Goal: Task Accomplishment & Management: Manage account settings

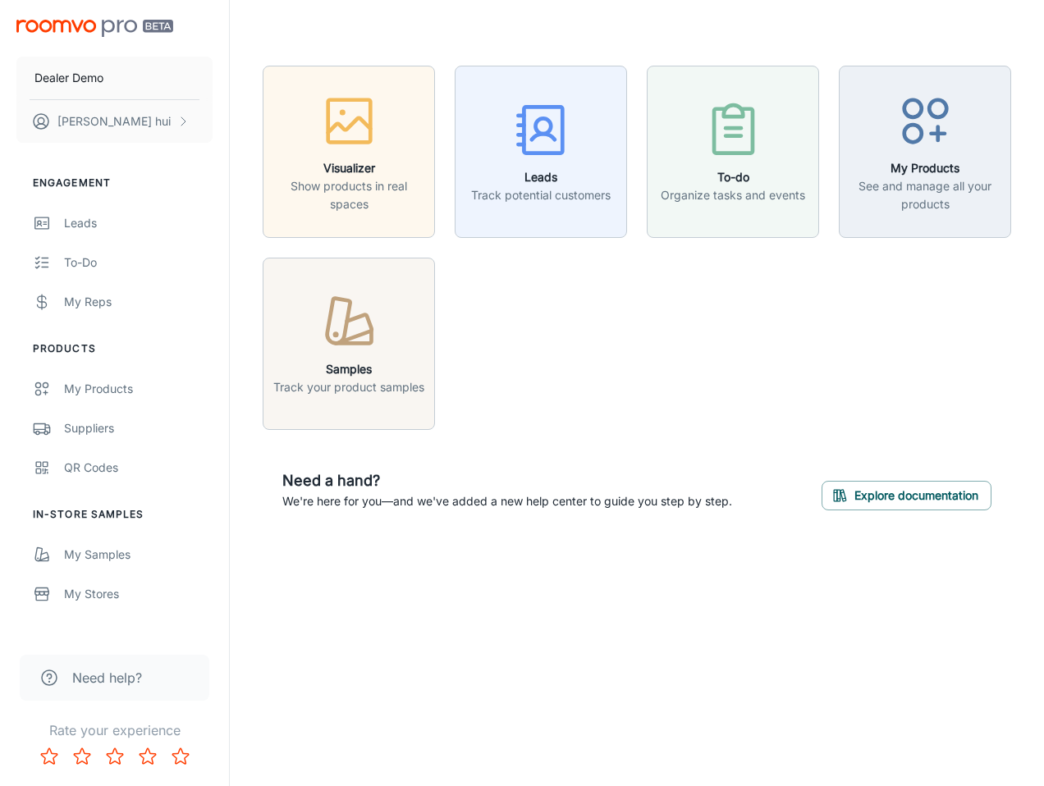
drag, startPoint x: 560, startPoint y: 405, endPoint x: 554, endPoint y: 418, distance: 13.6
click at [560, 405] on div "Visualizer Show products in real spaces Leads Track potential customers To-do O…" at bounding box center [627, 238] width 768 height 384
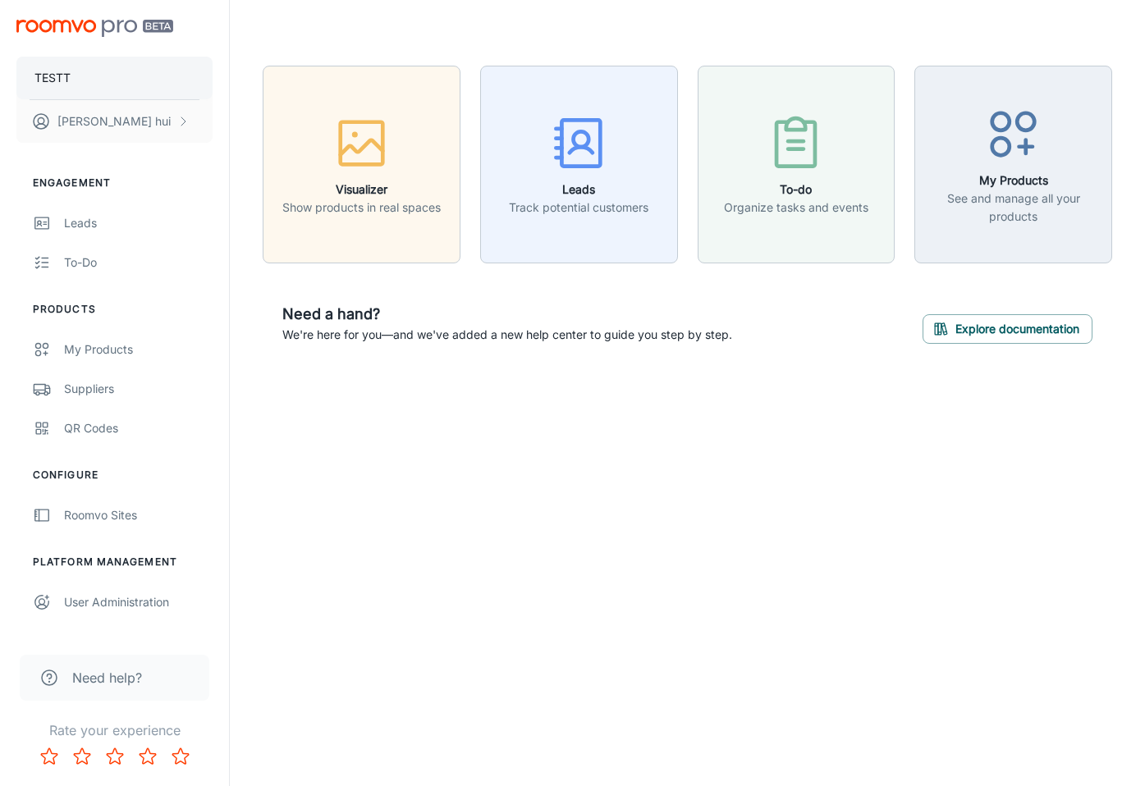
click at [133, 63] on button "TESTT" at bounding box center [114, 78] width 196 height 43
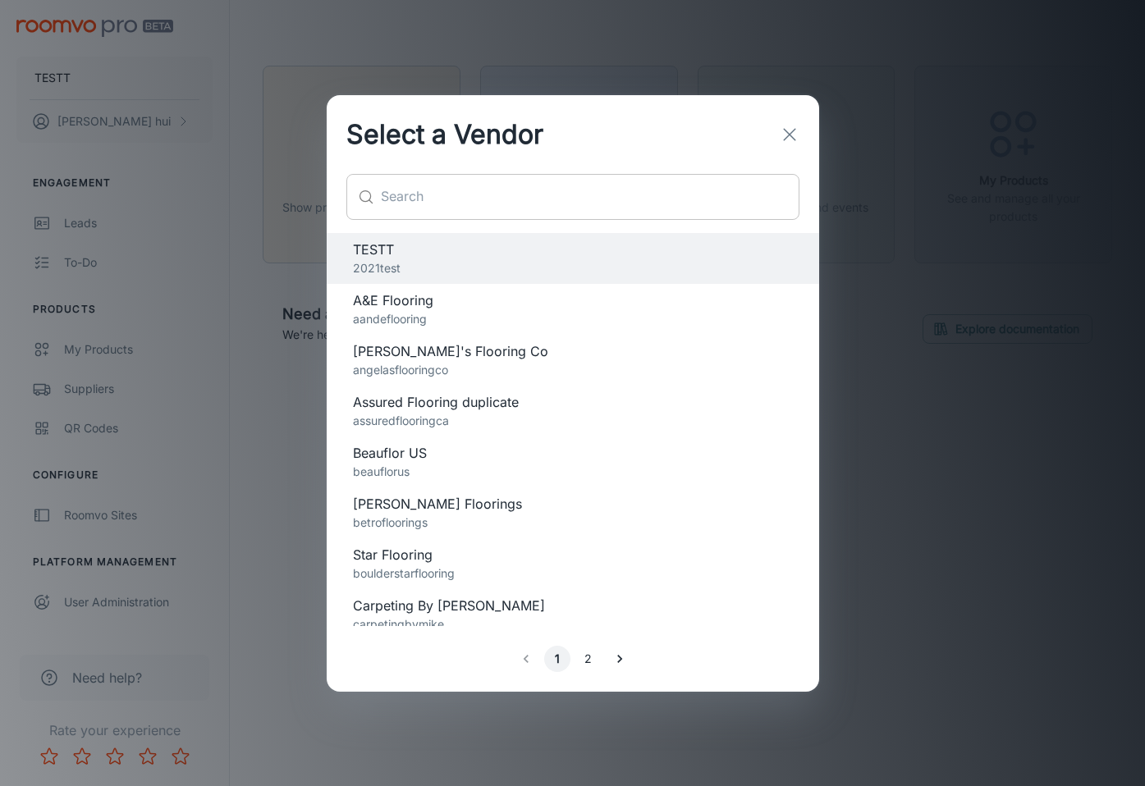
click at [589, 185] on input "text" at bounding box center [590, 197] width 418 height 46
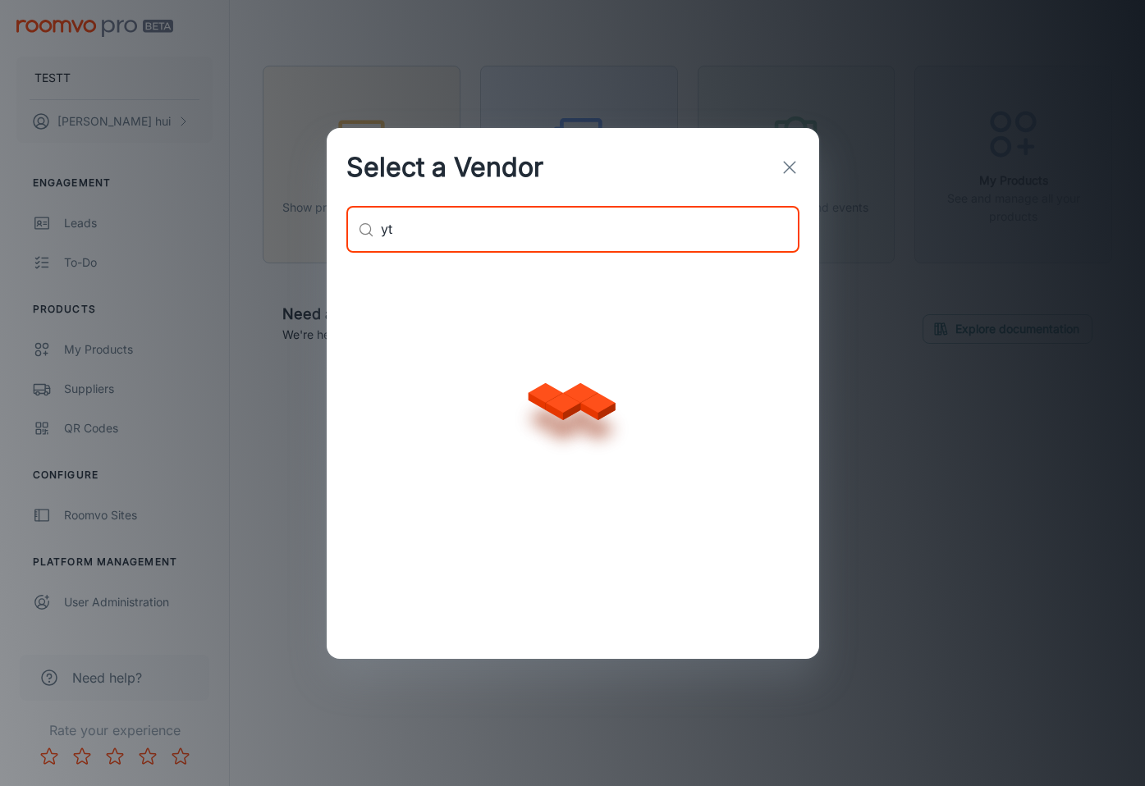
type input "y"
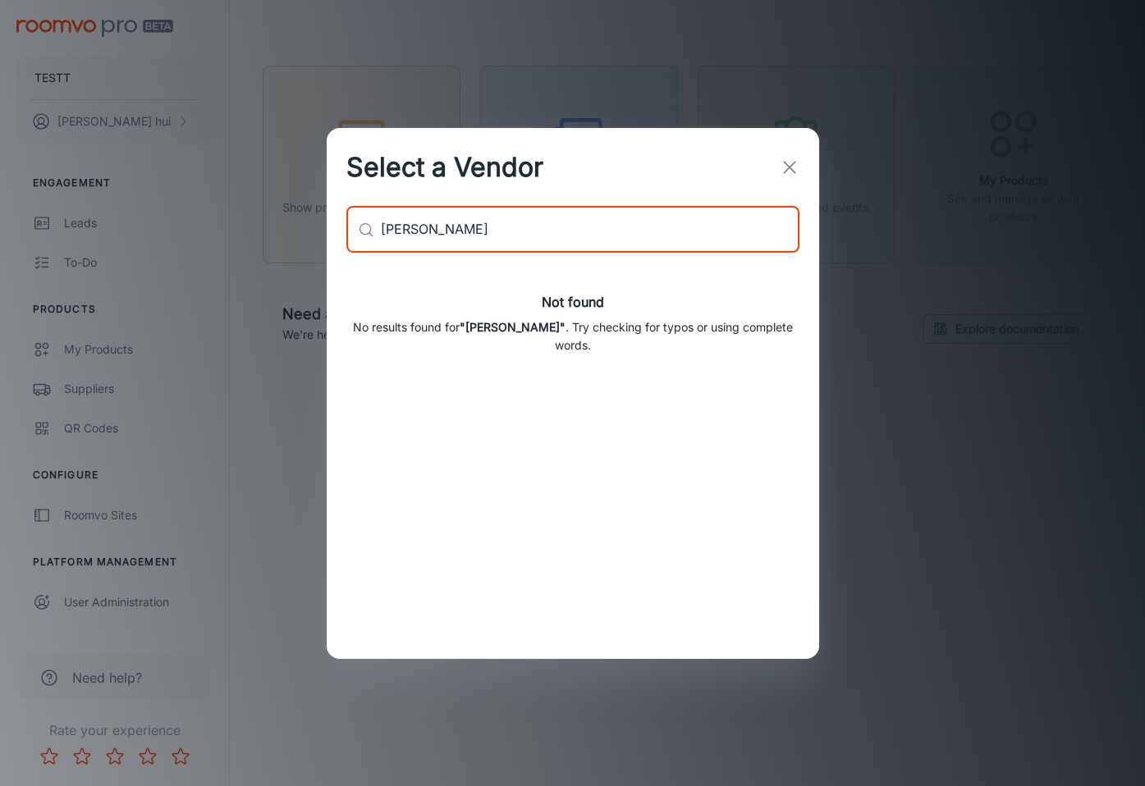
type input "taylor"
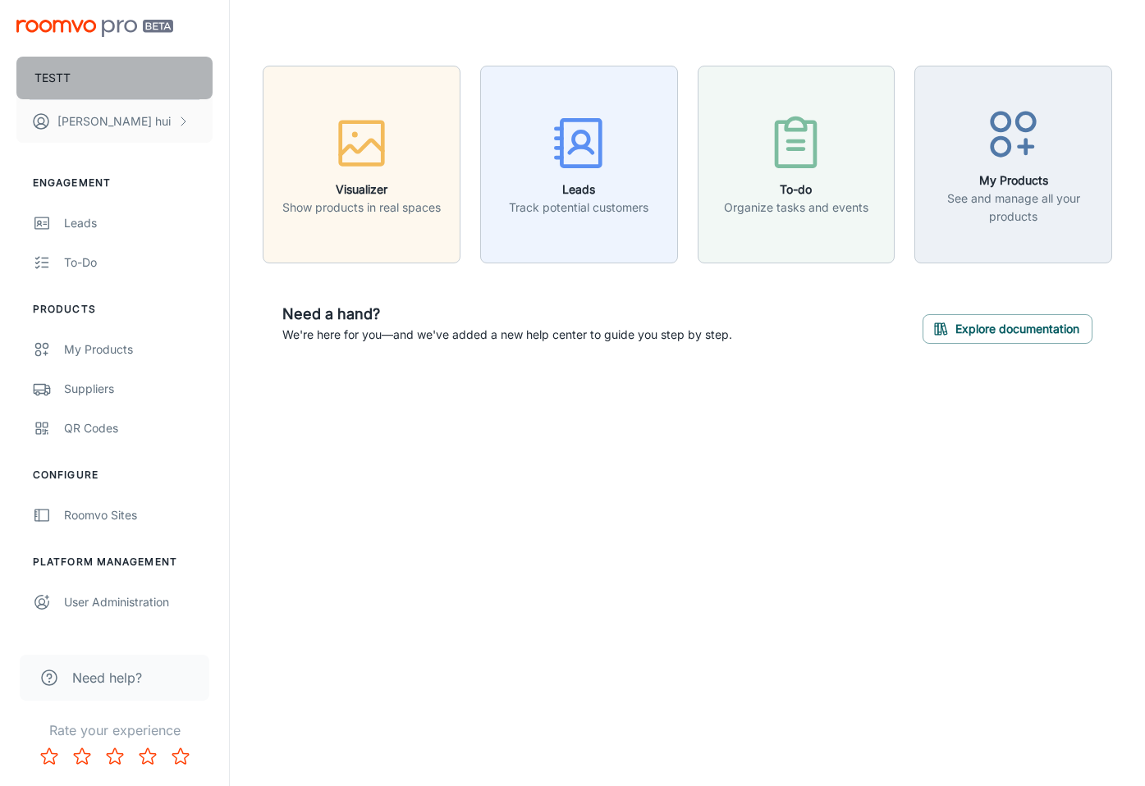
click at [89, 89] on button "TESTT" at bounding box center [114, 78] width 196 height 43
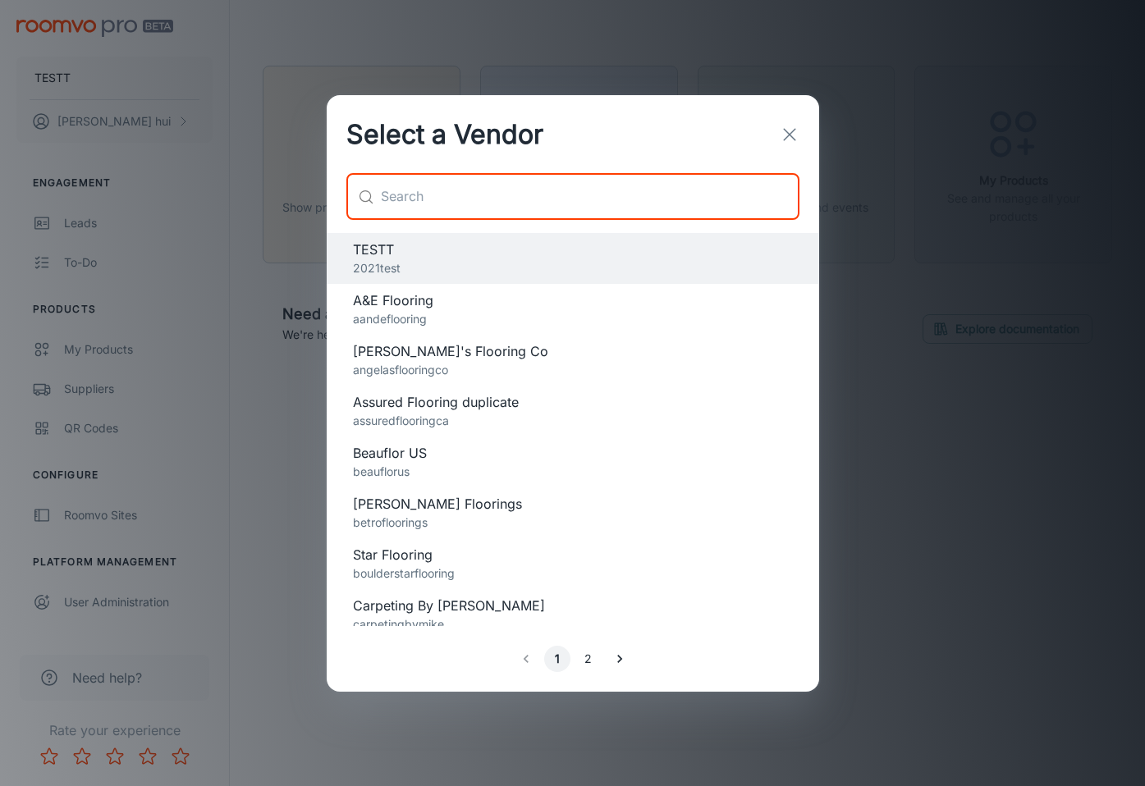
click at [504, 190] on input "text" at bounding box center [590, 197] width 418 height 46
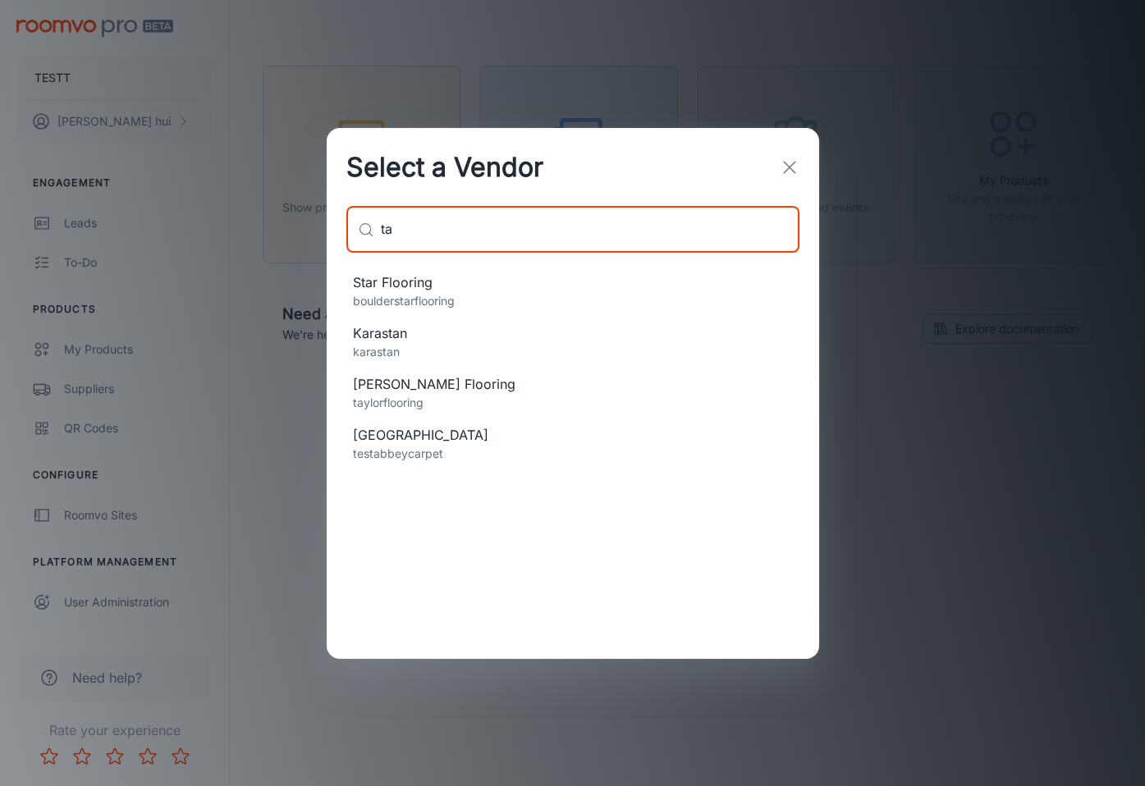
type input "ta"
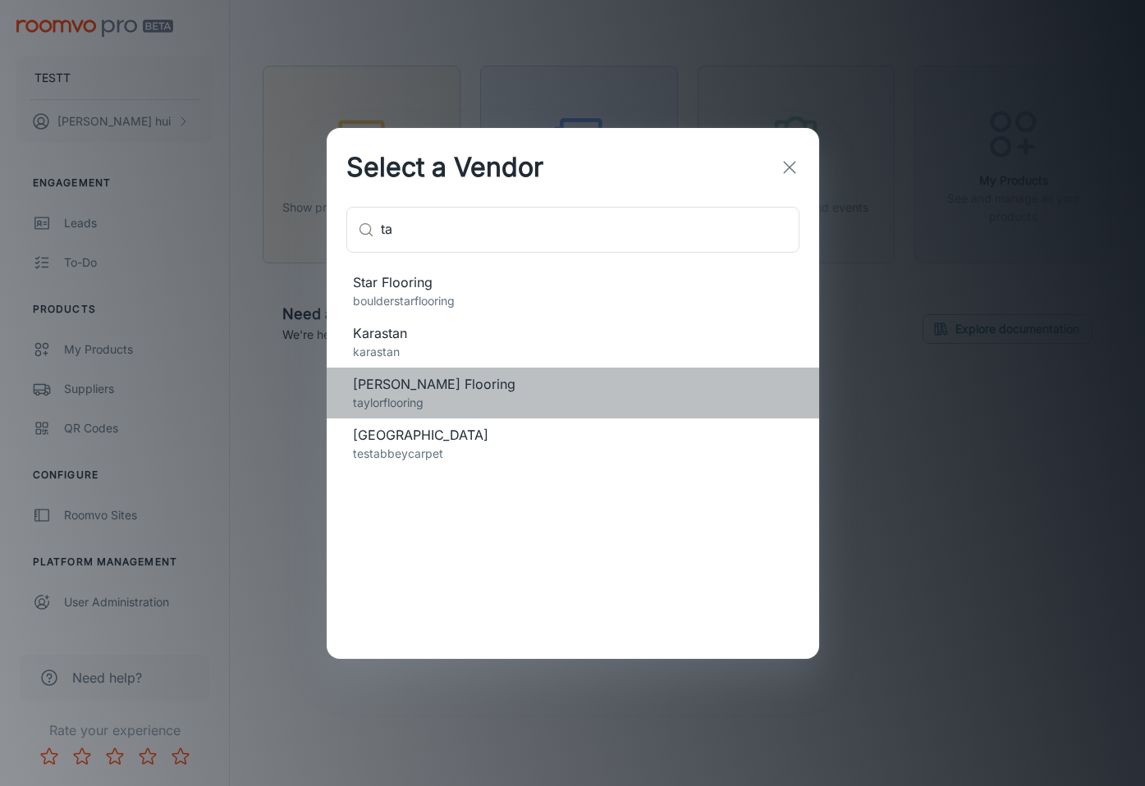
click at [440, 400] on p "taylorflooring" at bounding box center [573, 403] width 440 height 18
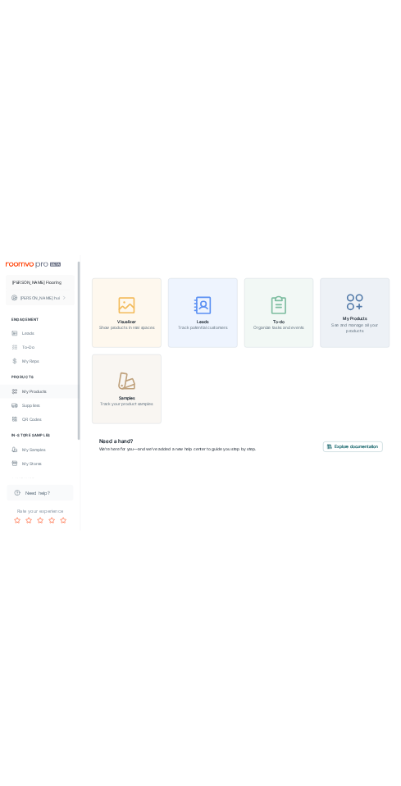
scroll to position [153, 0]
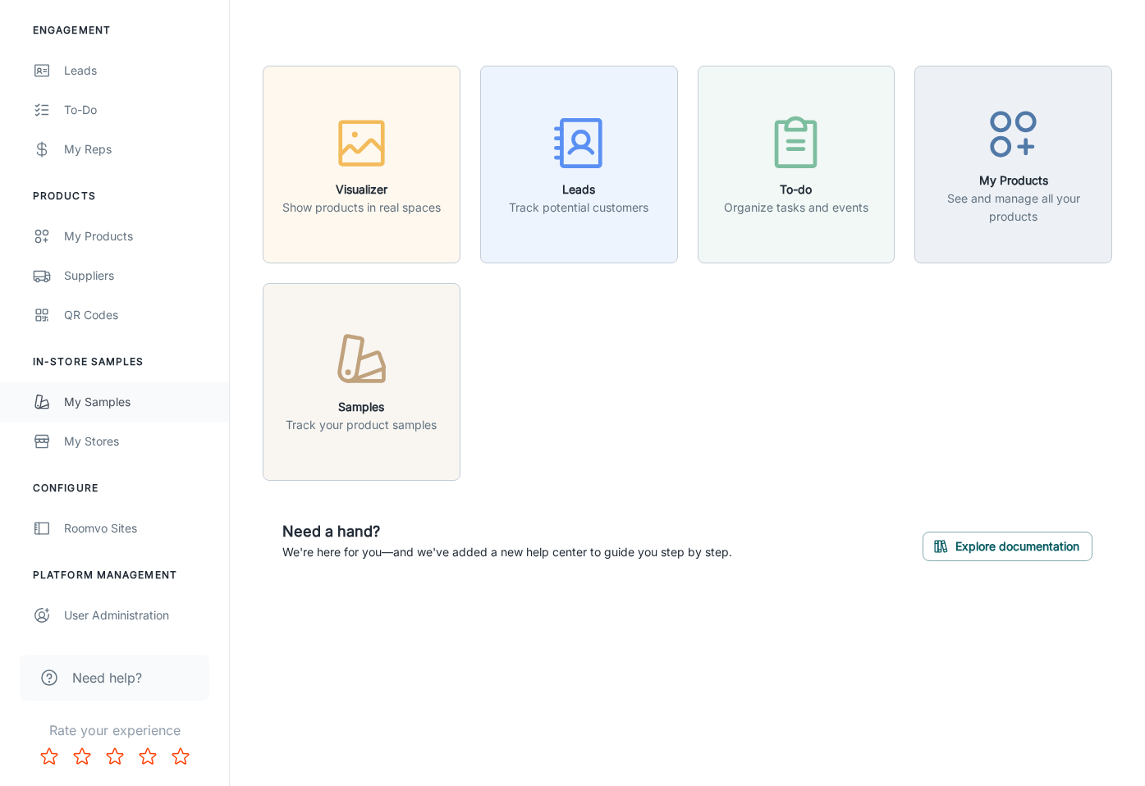
click at [162, 394] on div "My Samples" at bounding box center [138, 402] width 149 height 18
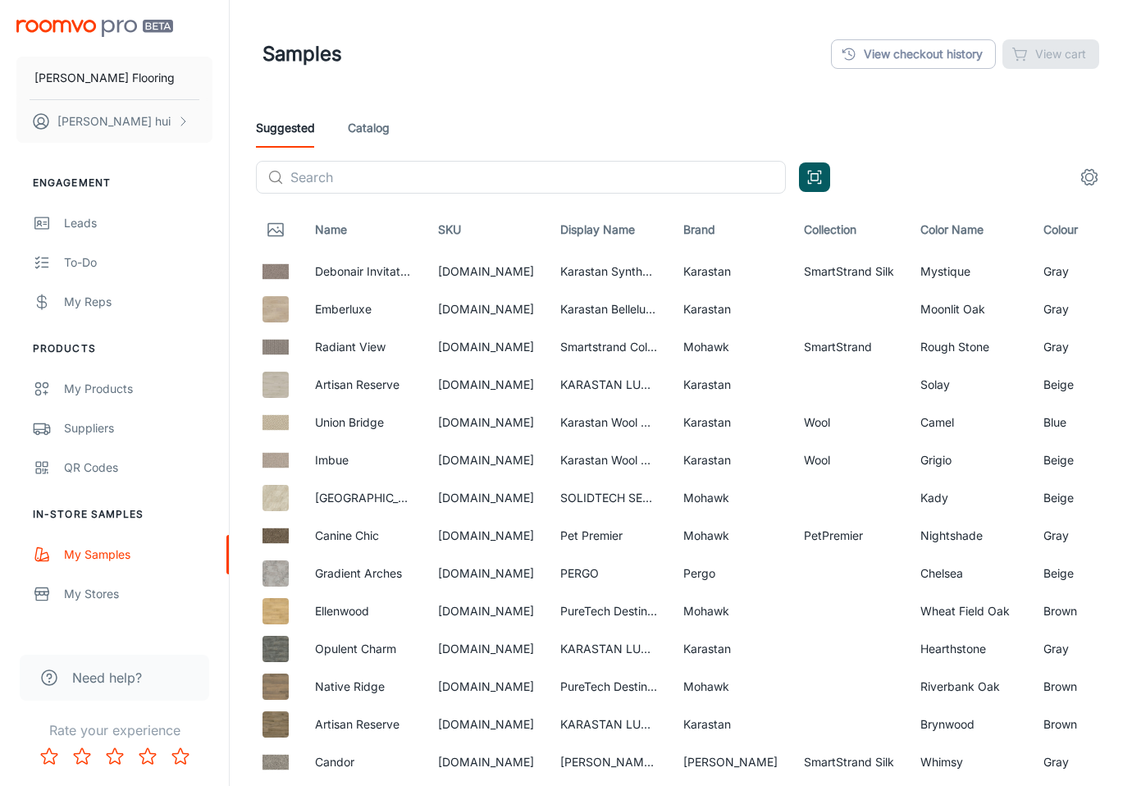
click at [381, 131] on link "Catalog" at bounding box center [369, 127] width 42 height 39
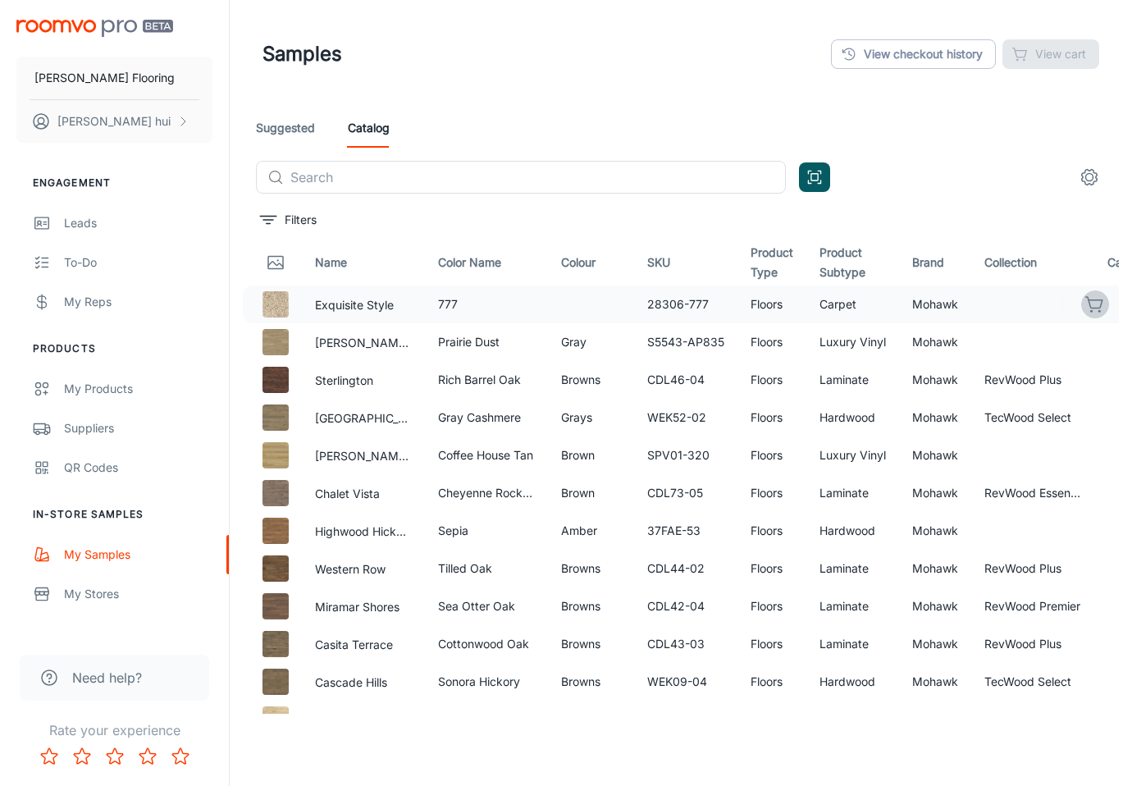
click at [1086, 296] on icon "button" at bounding box center [1096, 305] width 20 height 20
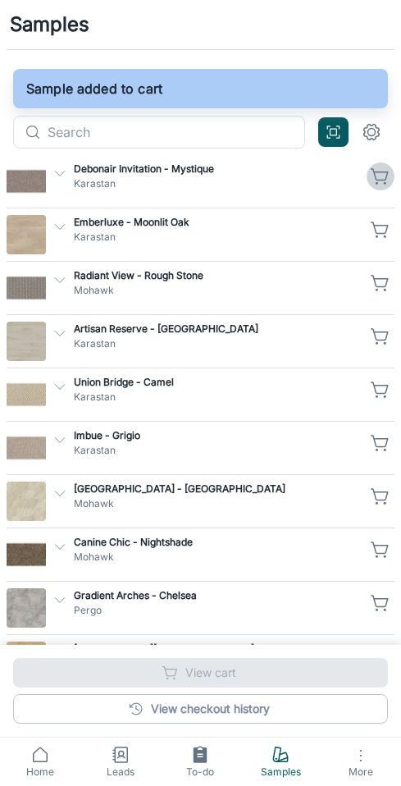
click at [381, 176] on icon "button" at bounding box center [381, 177] width 20 height 20
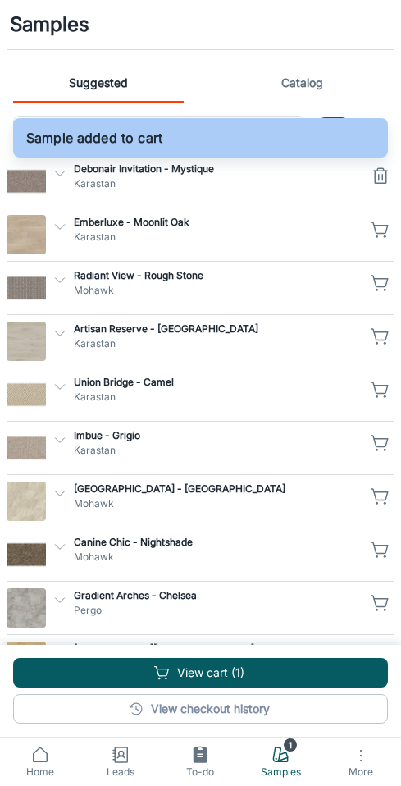
click at [50, 757] on link "Home" at bounding box center [40, 762] width 80 height 48
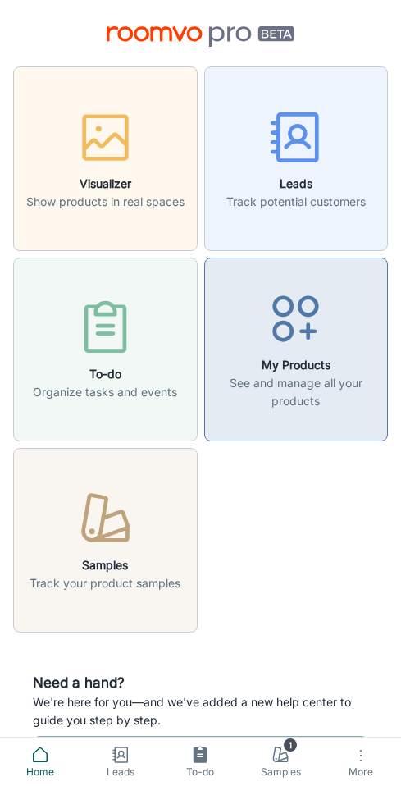
click at [343, 318] on div "button" at bounding box center [296, 322] width 163 height 68
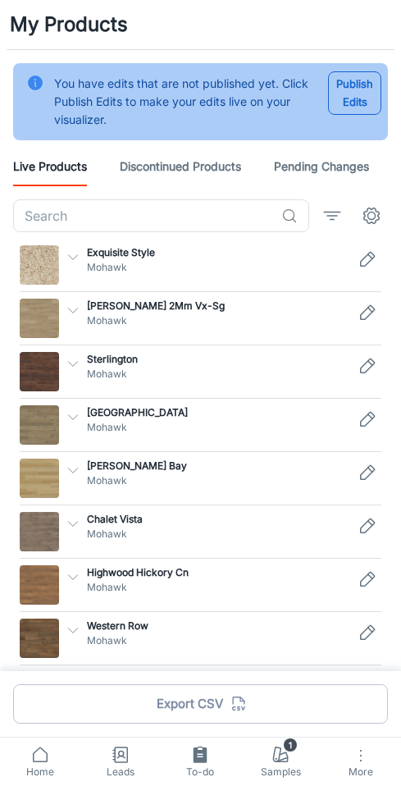
click at [296, 260] on p "Mohawk" at bounding box center [217, 267] width 260 height 15
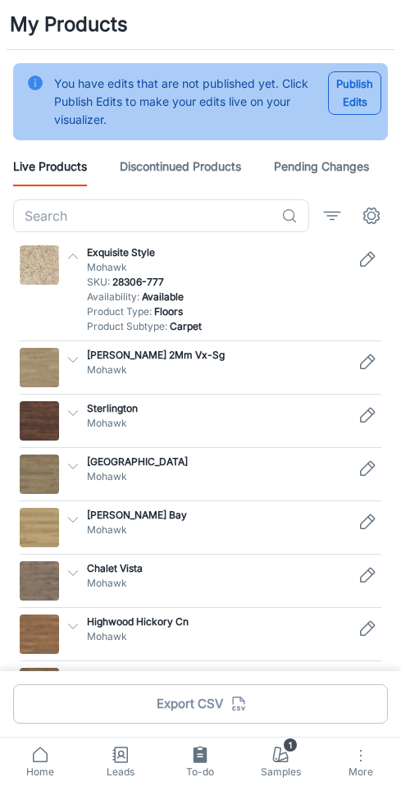
click at [27, 252] on img at bounding box center [39, 264] width 39 height 39
click at [130, 245] on p "Exquisite Style" at bounding box center [217, 252] width 260 height 15
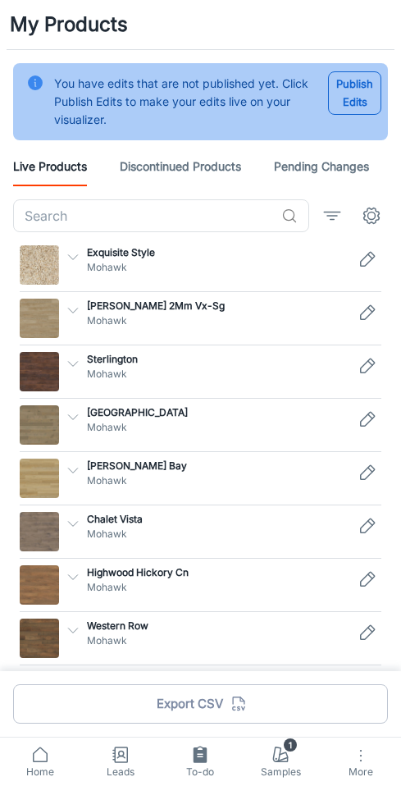
click at [128, 249] on p "Exquisite Style" at bounding box center [217, 252] width 260 height 15
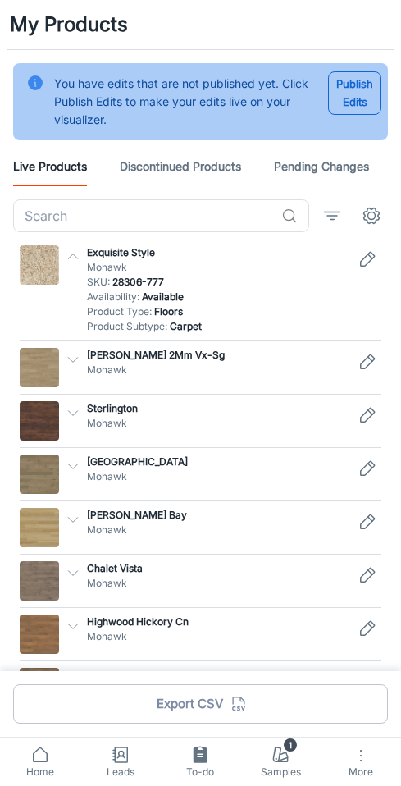
click at [295, 745] on span "1" at bounding box center [290, 745] width 13 height 13
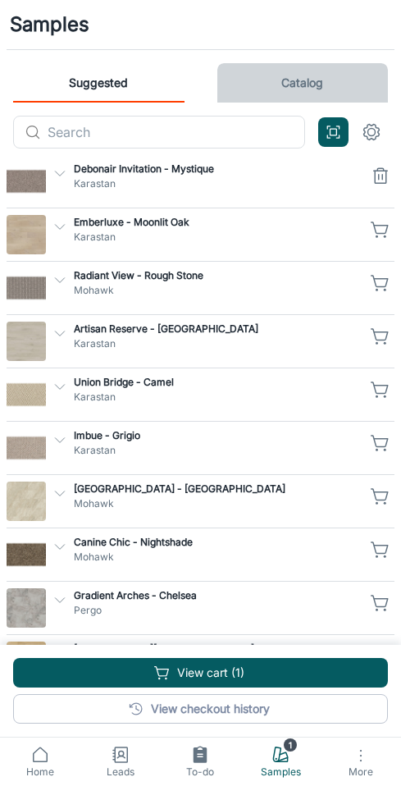
click at [273, 84] on link "Catalog" at bounding box center [302, 82] width 171 height 39
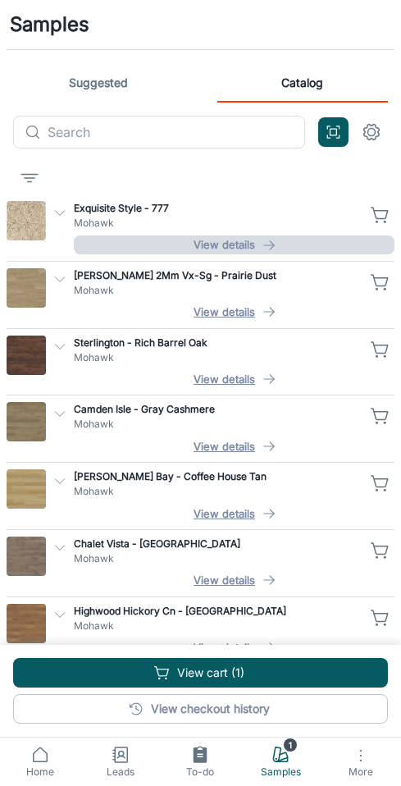
click at [224, 245] on button "View details" at bounding box center [234, 244] width 321 height 18
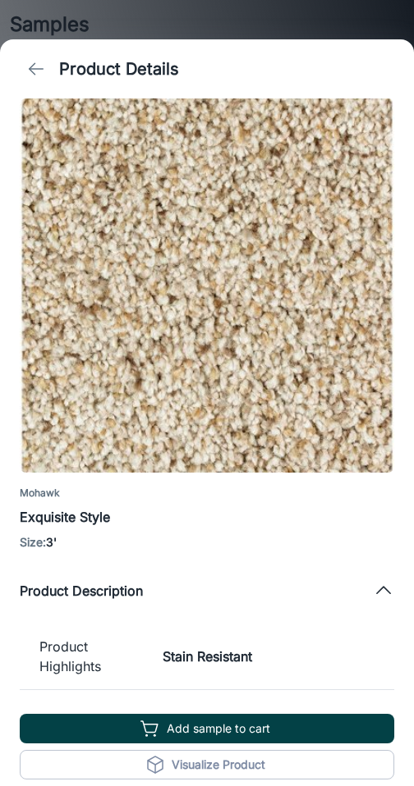
click at [225, 723] on button "Add sample to cart" at bounding box center [207, 729] width 374 height 30
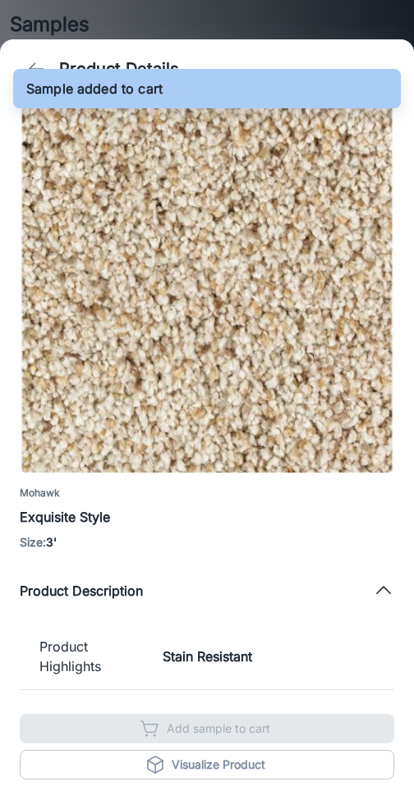
click at [211, 3] on div at bounding box center [207, 393] width 414 height 786
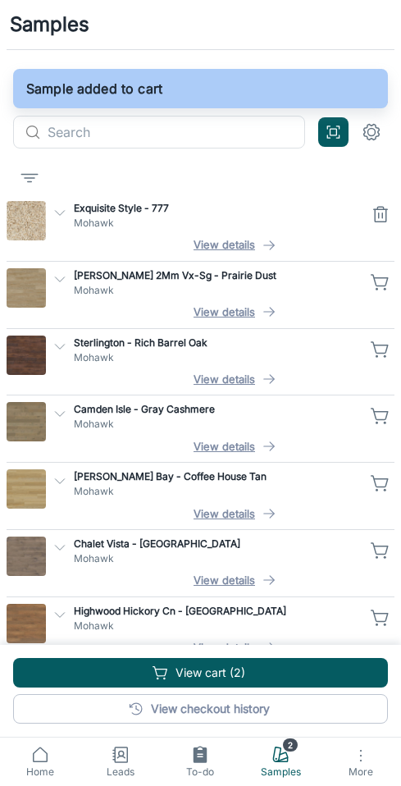
click at [375, 221] on icon "button" at bounding box center [380, 215] width 11 height 12
click at [298, 759] on link "1 Samples" at bounding box center [280, 762] width 80 height 48
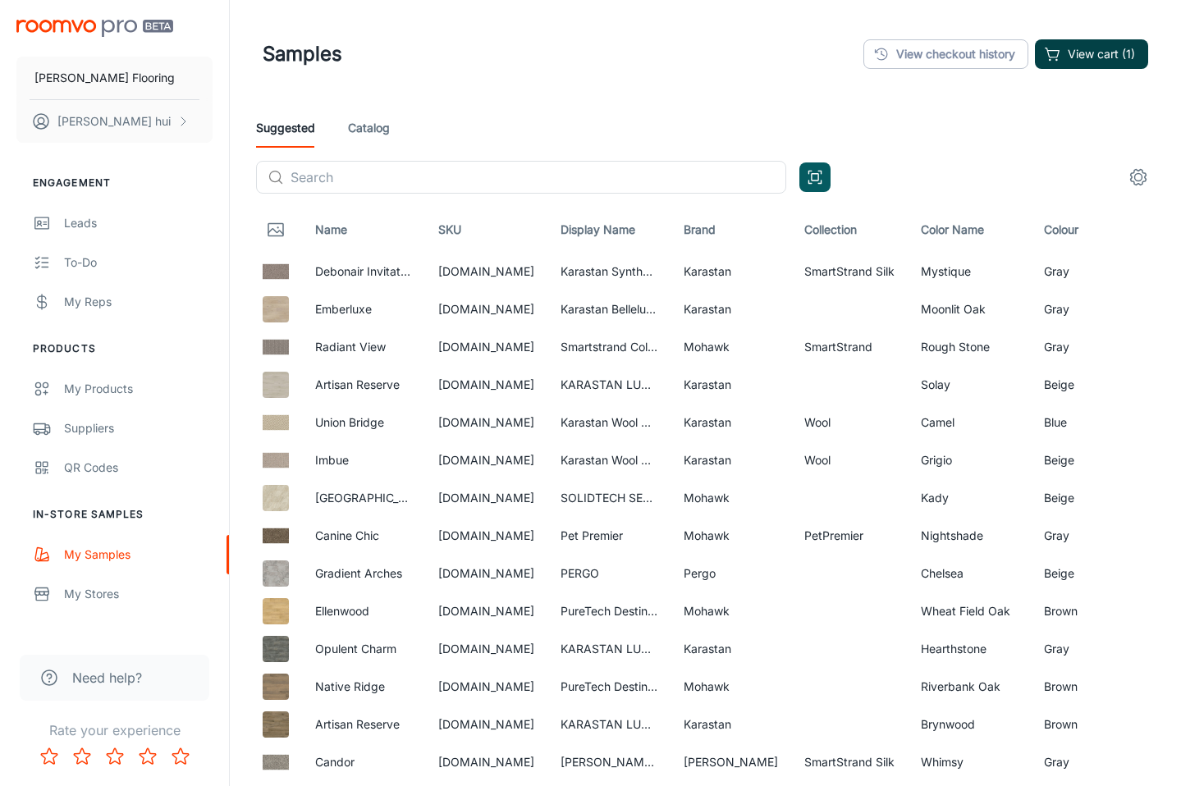
click at [1086, 62] on button "View cart (1)" at bounding box center [1091, 54] width 113 height 30
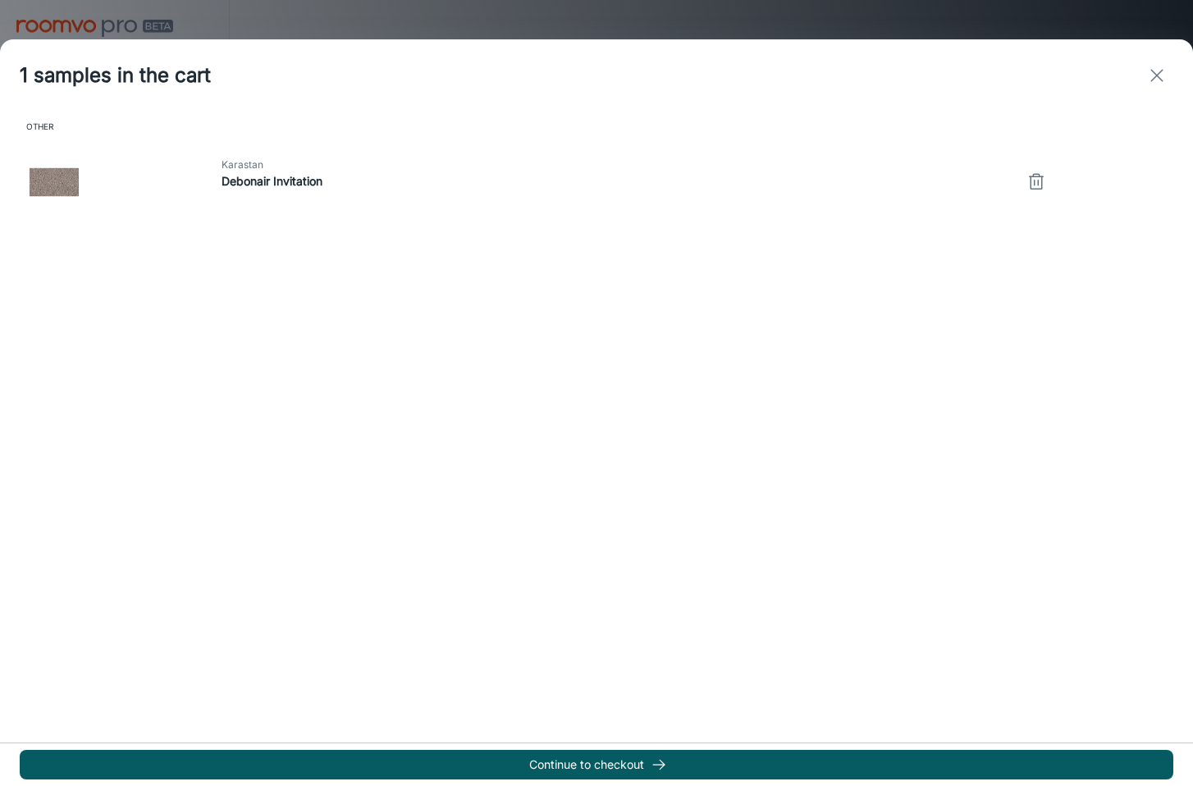
click at [1027, 178] on icon "button" at bounding box center [1037, 182] width 20 height 20
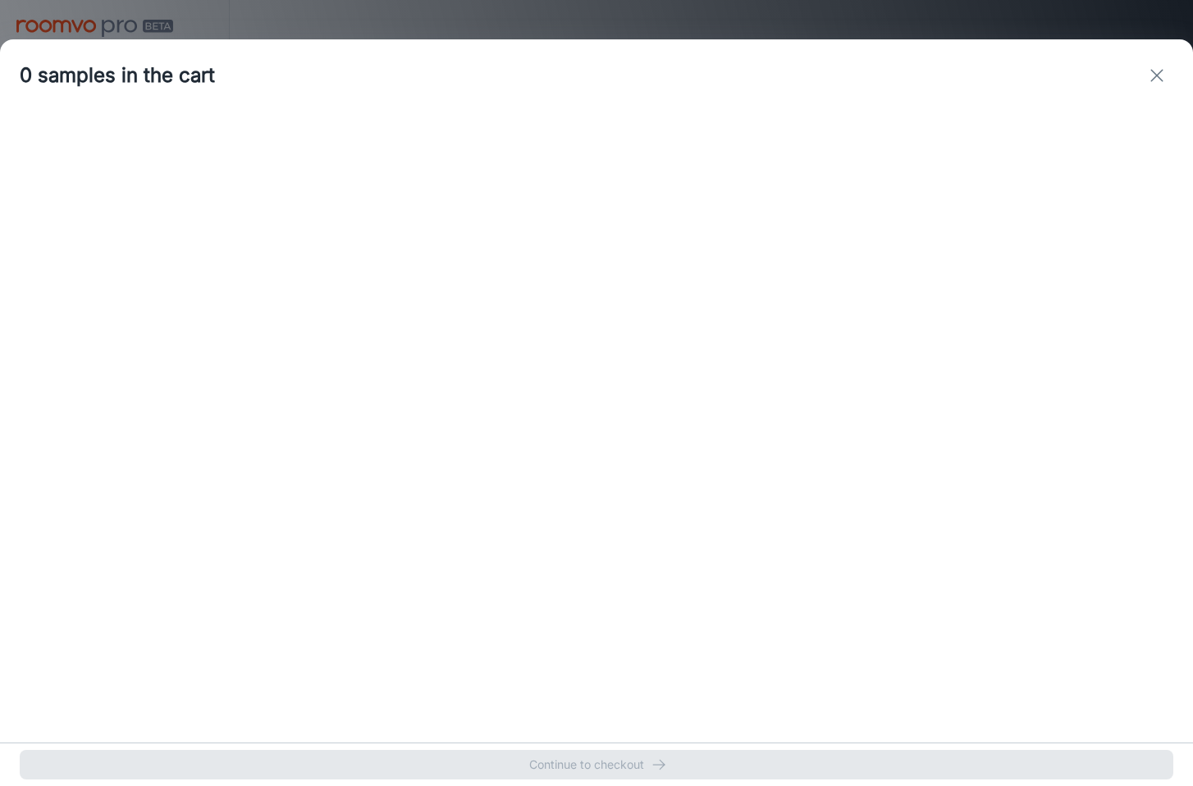
click at [1141, 89] on div "0 samples in the cart" at bounding box center [596, 75] width 1193 height 72
click at [1144, 81] on icon "exit" at bounding box center [1157, 76] width 20 height 20
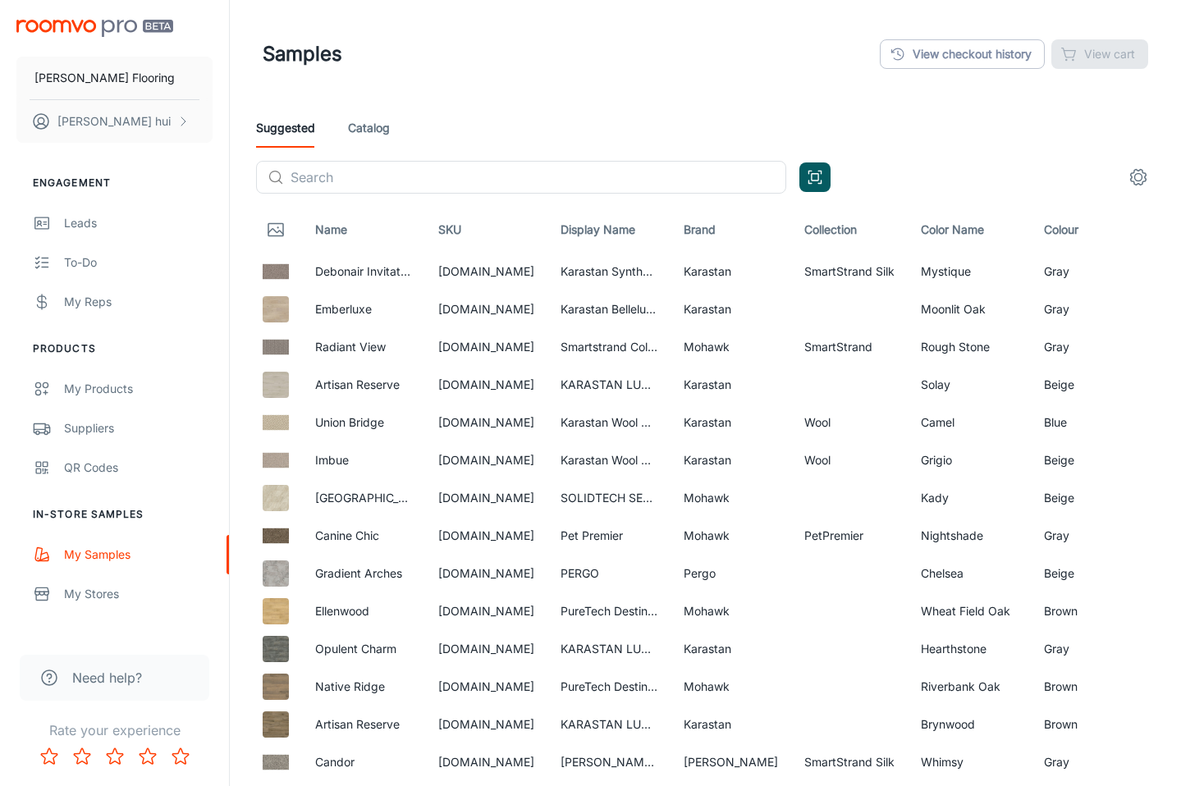
click at [126, 16] on div "Taylor Flooring Jeff hui" at bounding box center [114, 78] width 229 height 156
click at [119, 21] on img "scrollable content" at bounding box center [94, 28] width 157 height 17
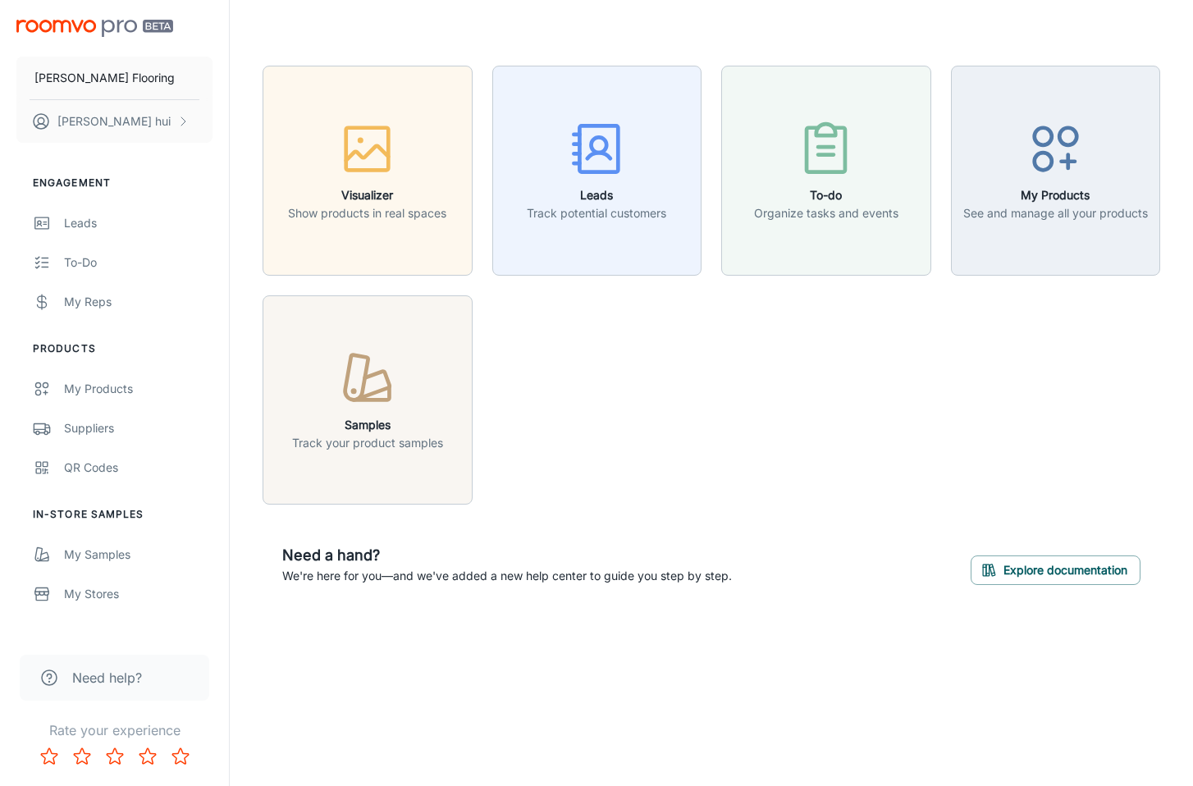
click at [120, 24] on img "scrollable content" at bounding box center [94, 28] width 157 height 17
click at [154, 36] on img "scrollable content" at bounding box center [94, 28] width 157 height 17
click at [145, 67] on button "Taylor Flooring" at bounding box center [114, 78] width 196 height 43
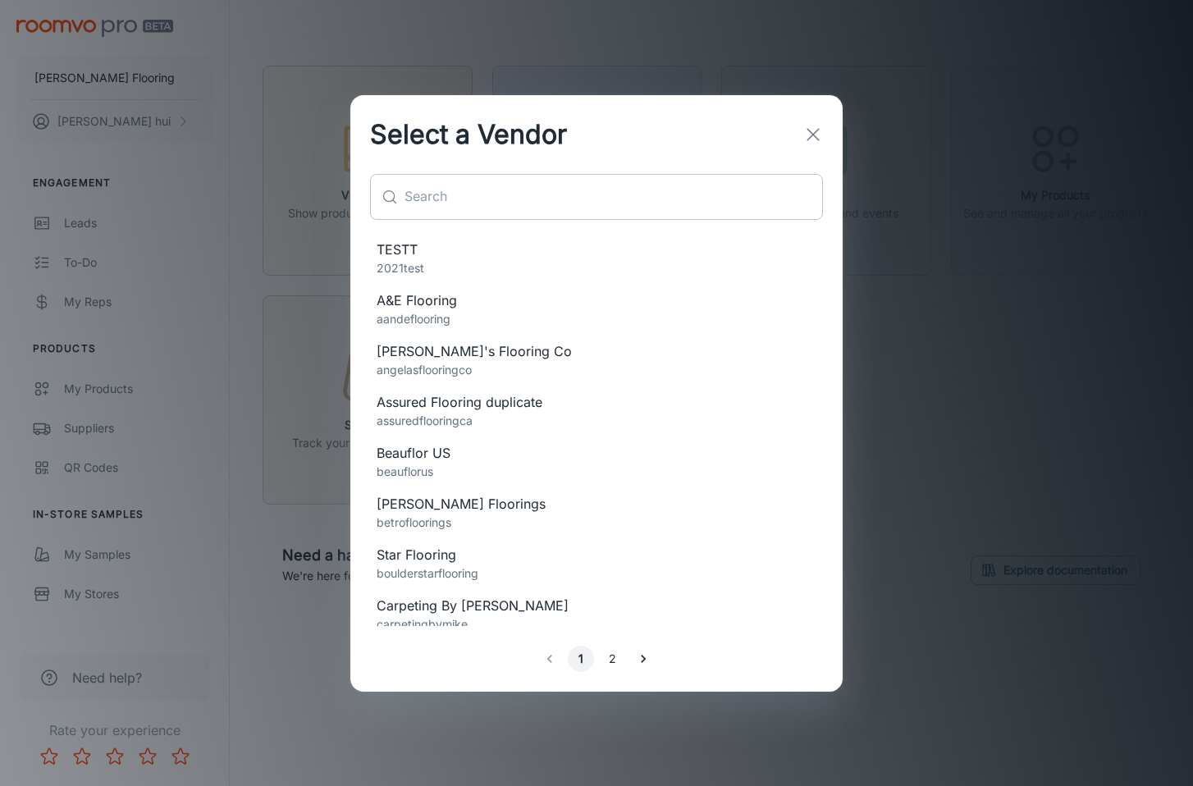
click at [464, 209] on input "text" at bounding box center [614, 197] width 418 height 46
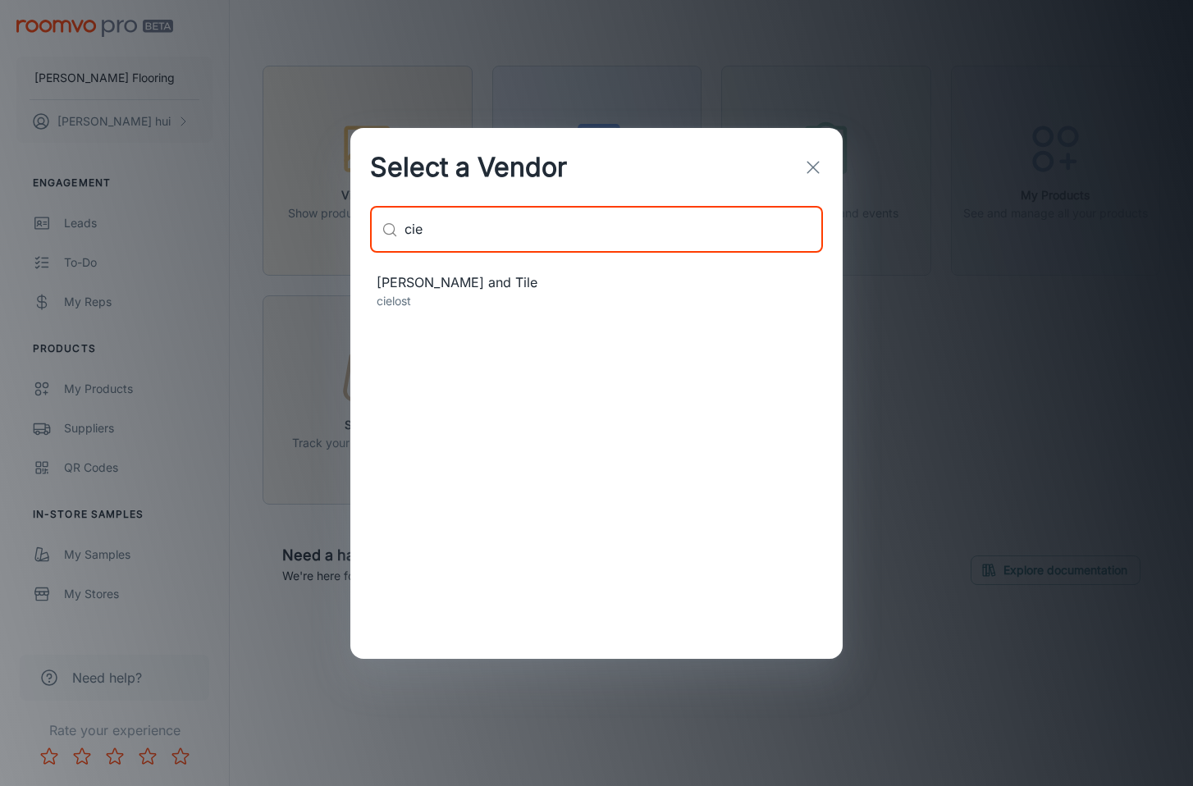
type input "cie"
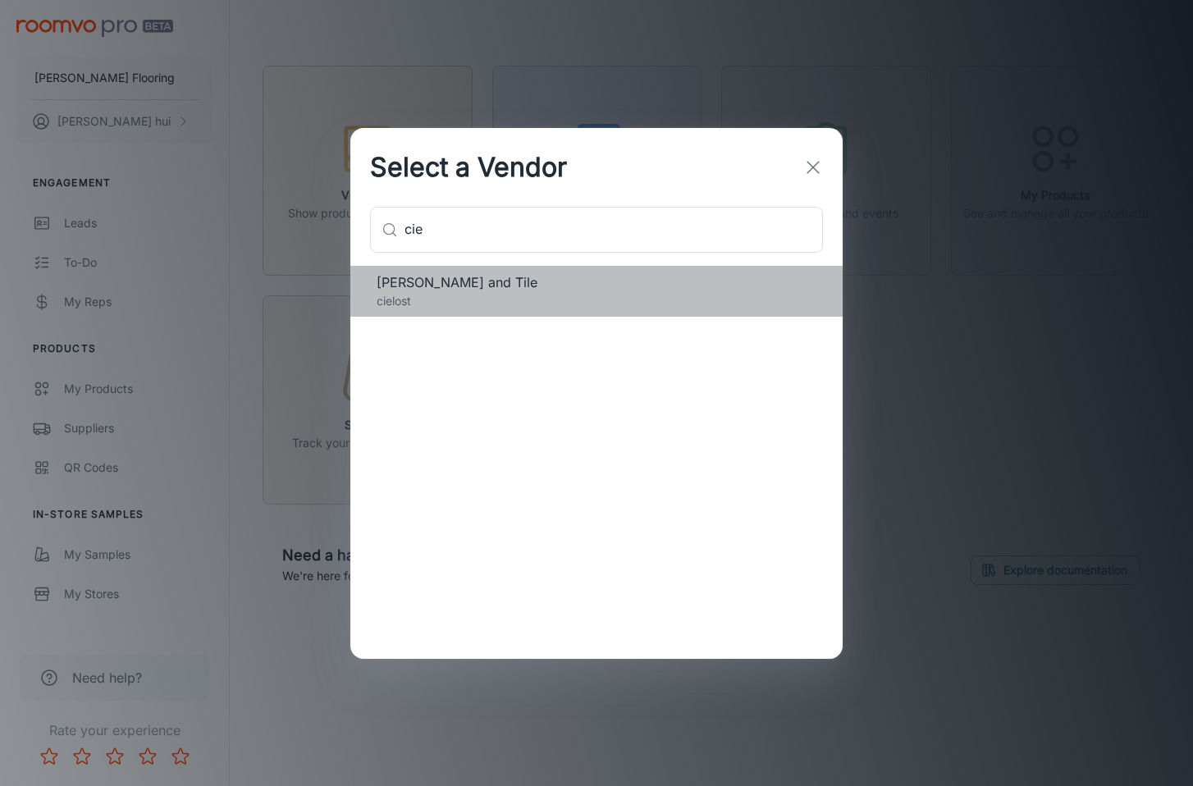
click at [456, 276] on span "[PERSON_NAME] and Tile" at bounding box center [597, 282] width 440 height 20
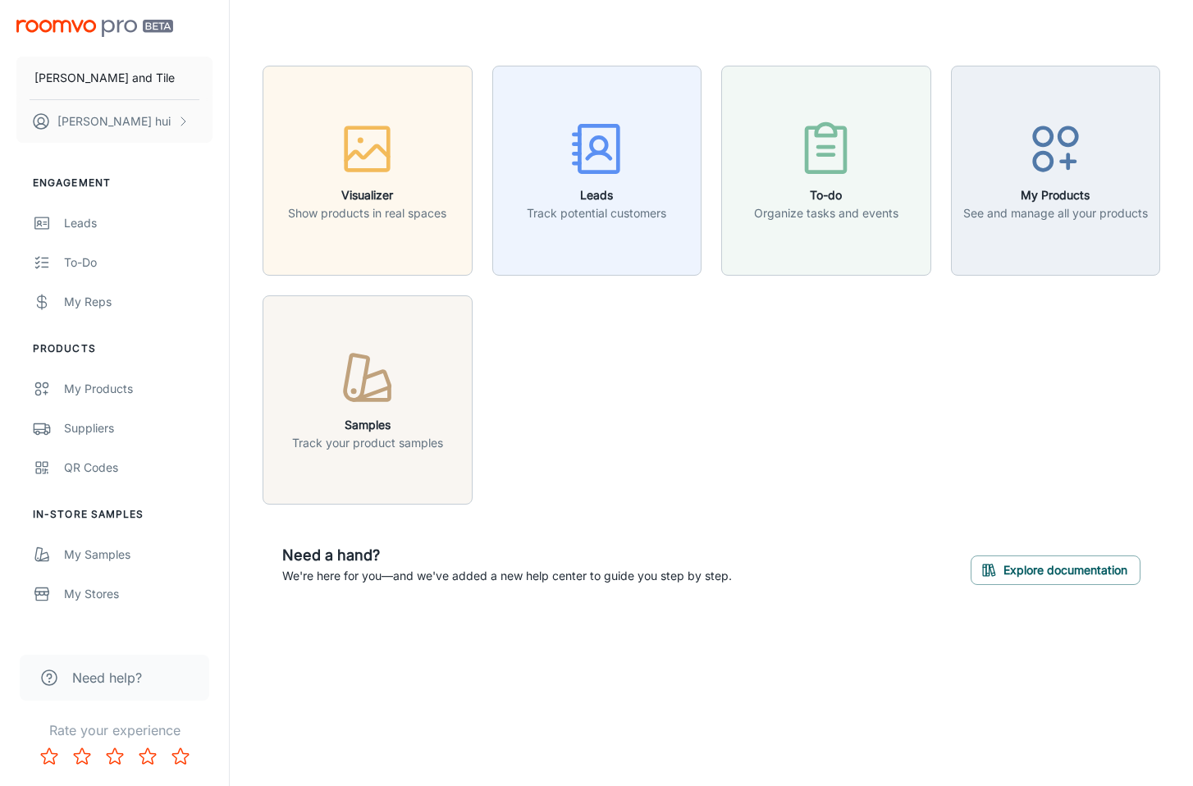
click at [788, 465] on div "Visualizer Show products in real spaces Leads Track potential customers To-do O…" at bounding box center [701, 275] width 917 height 459
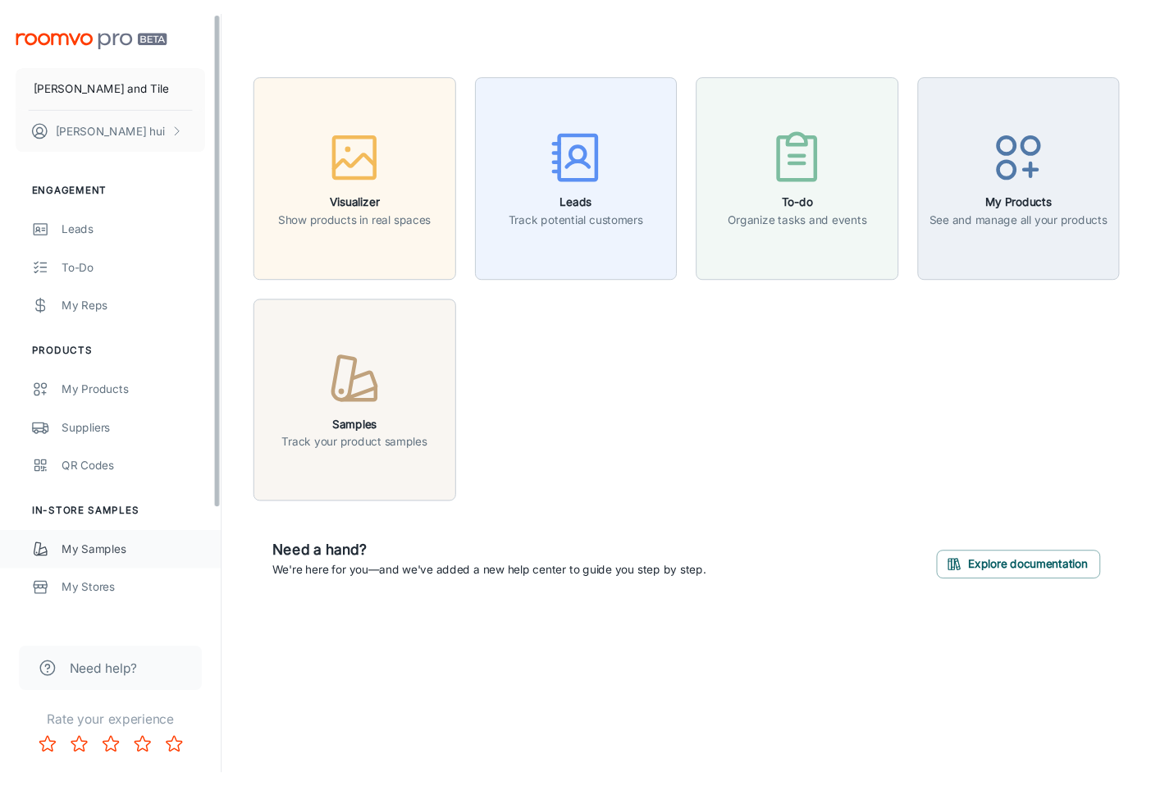
scroll to position [153, 0]
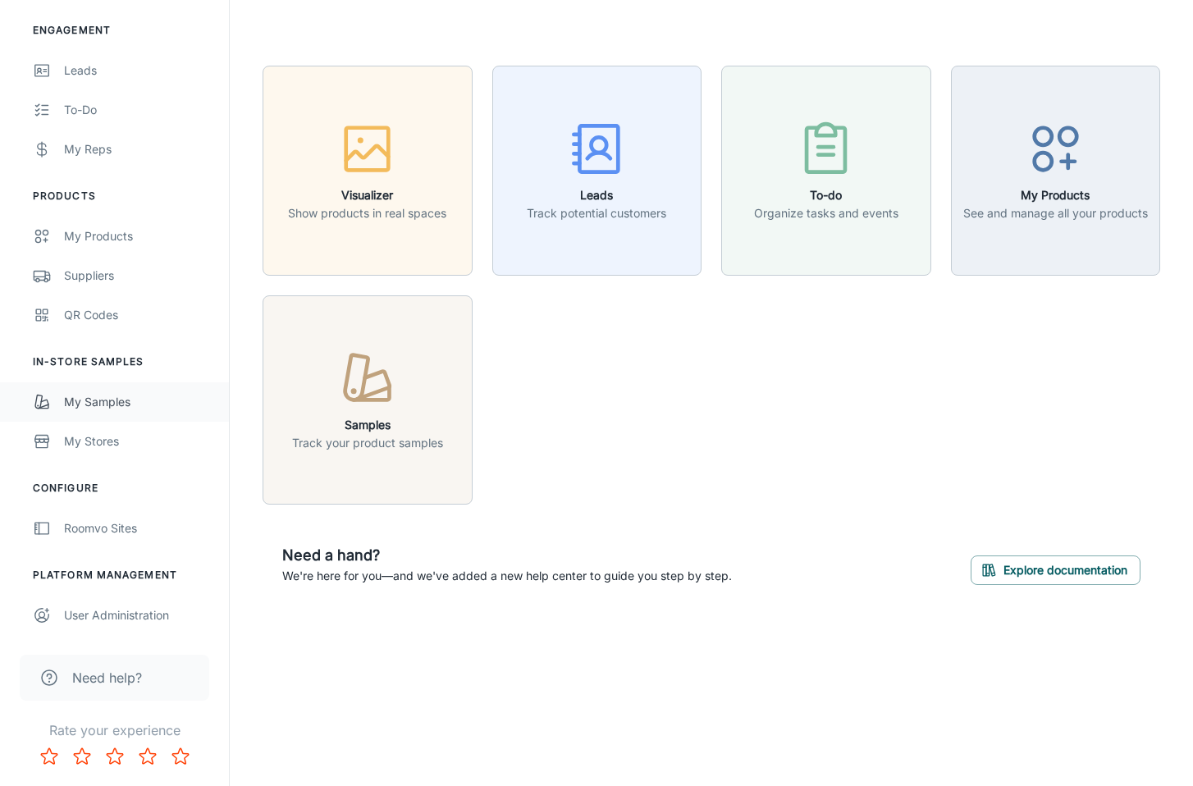
click at [93, 418] on link "My Samples" at bounding box center [114, 401] width 229 height 39
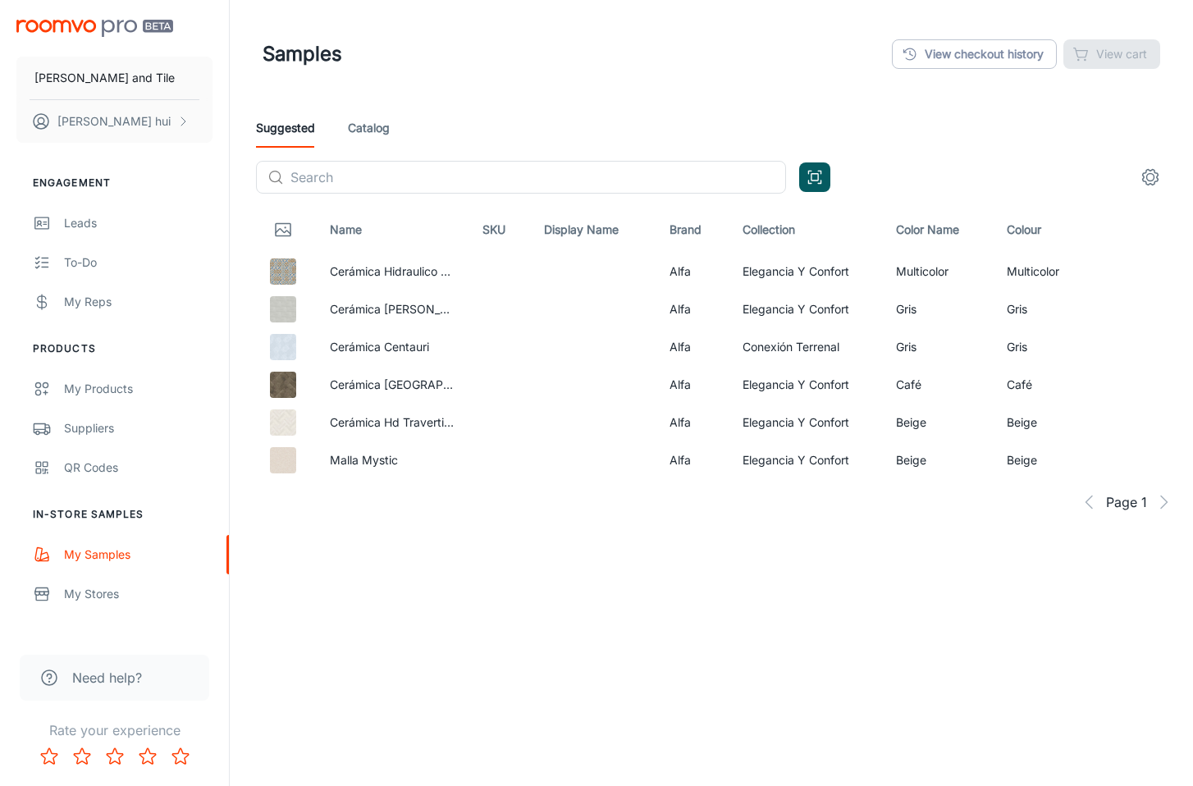
click at [384, 132] on link "Catalog" at bounding box center [369, 127] width 42 height 39
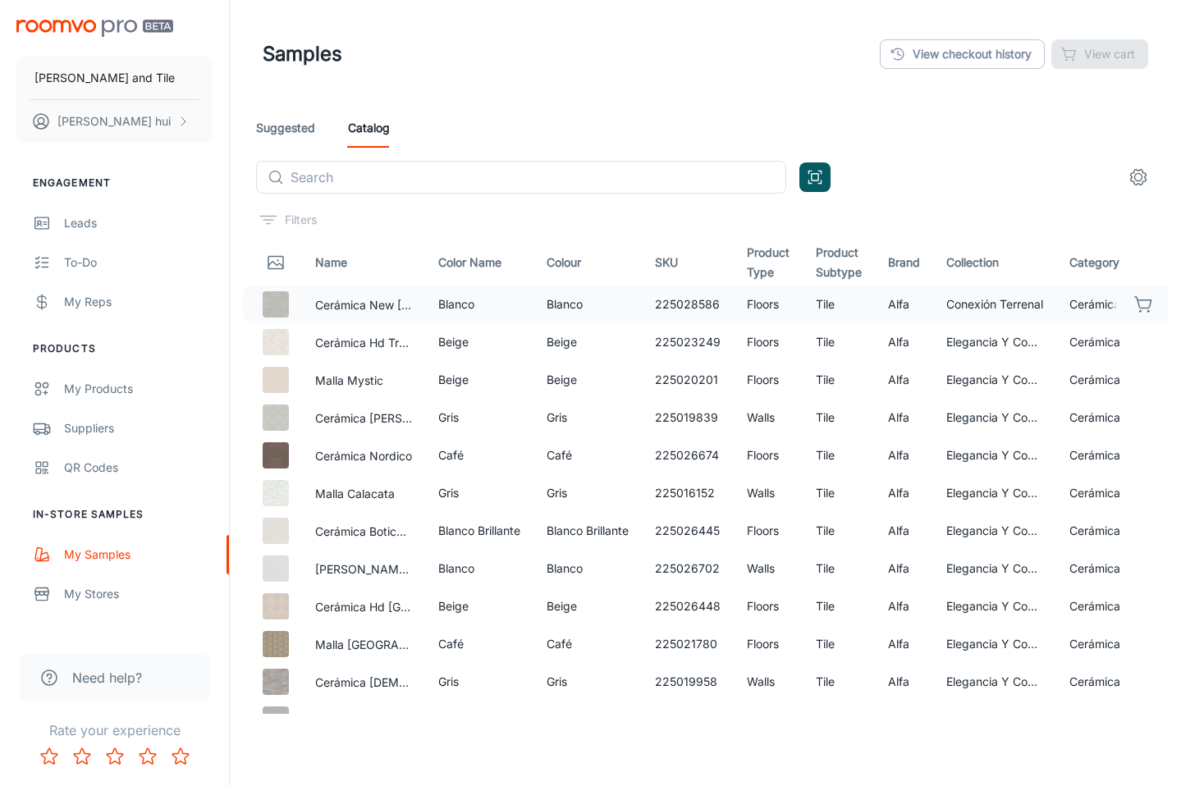
click at [1114, 304] on div at bounding box center [1143, 304] width 67 height 28
click at [1134, 309] on icon "button" at bounding box center [1144, 305] width 20 height 20
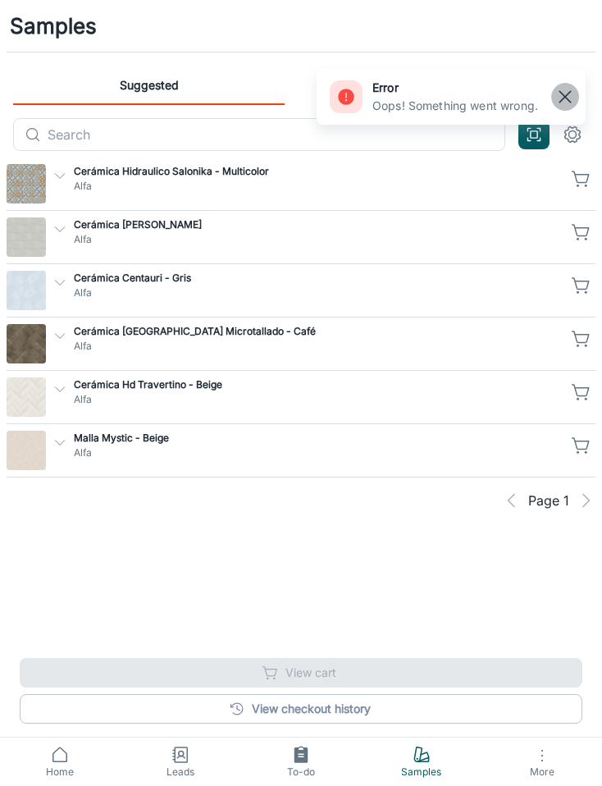
click at [558, 94] on rect "button" at bounding box center [566, 97] width 20 height 20
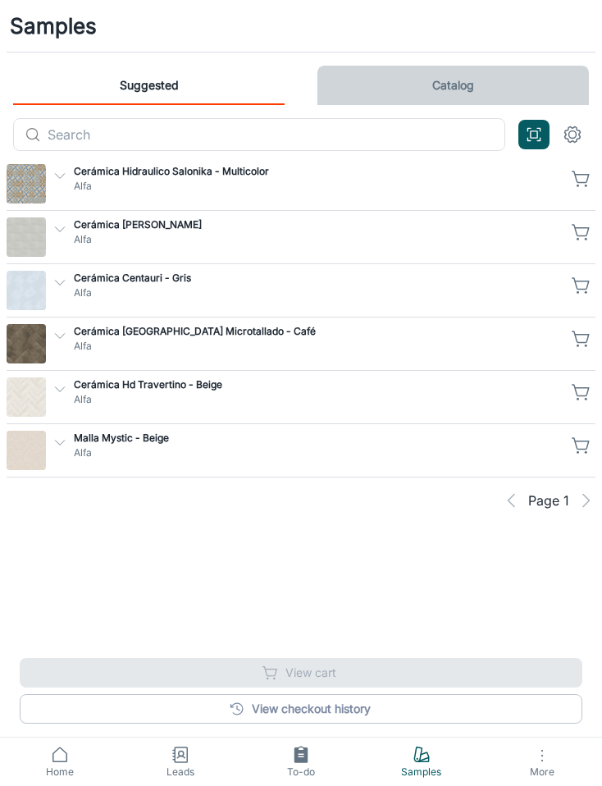
click at [440, 72] on link "Catalog" at bounding box center [454, 85] width 272 height 39
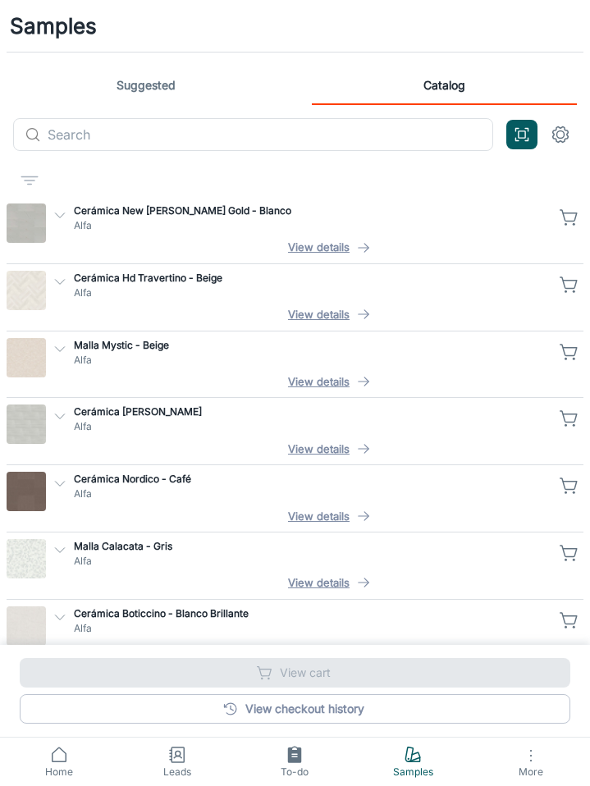
click at [564, 281] on icon "button" at bounding box center [570, 285] width 20 height 20
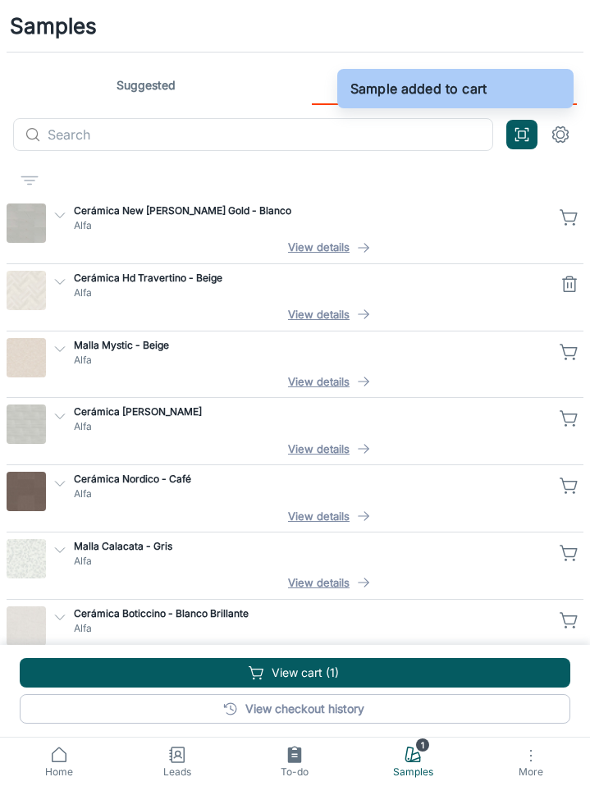
click at [576, 286] on icon "button" at bounding box center [570, 285] width 20 height 20
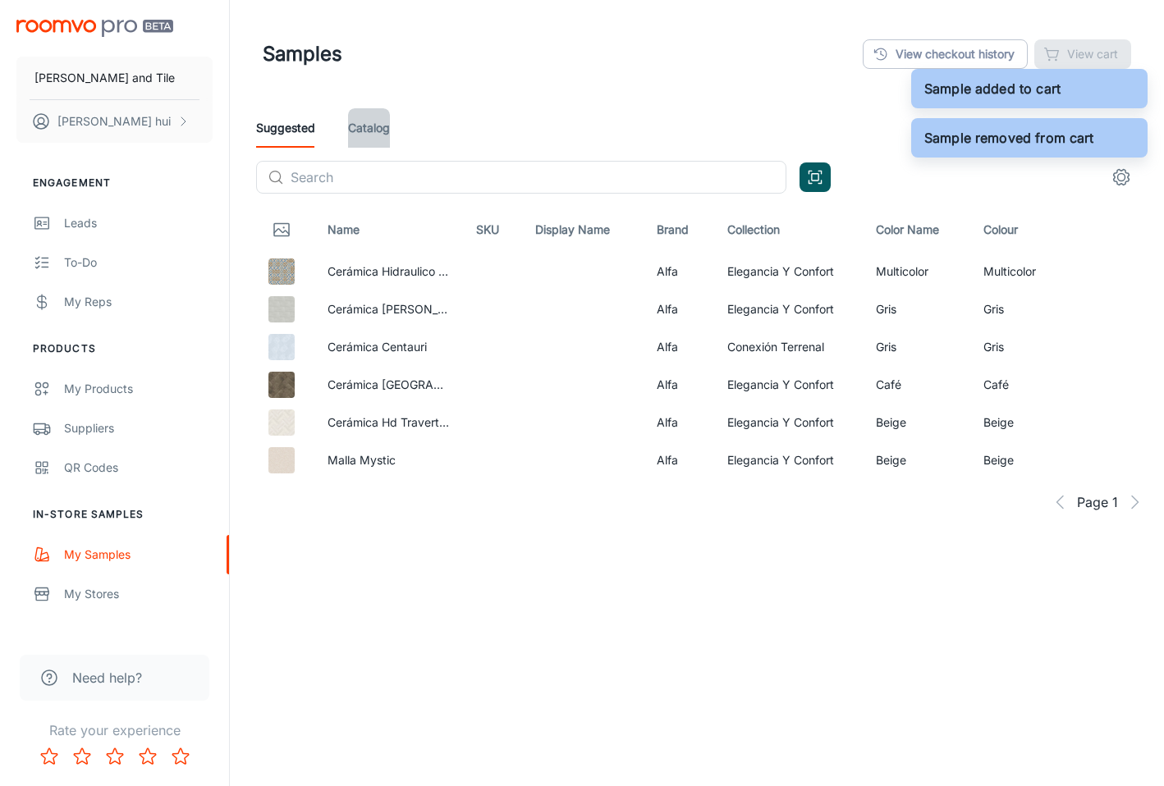
click at [384, 135] on link "Catalog" at bounding box center [369, 127] width 42 height 39
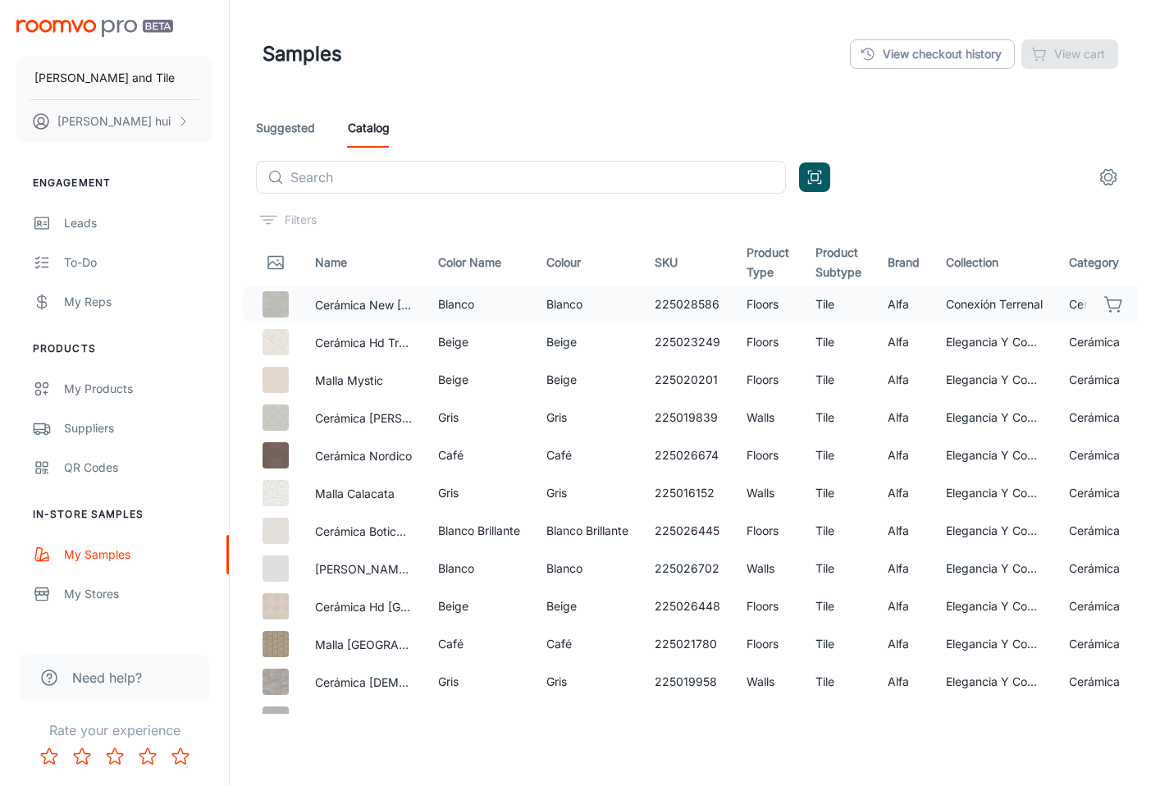
click at [1104, 304] on icon "button" at bounding box center [1114, 305] width 20 height 20
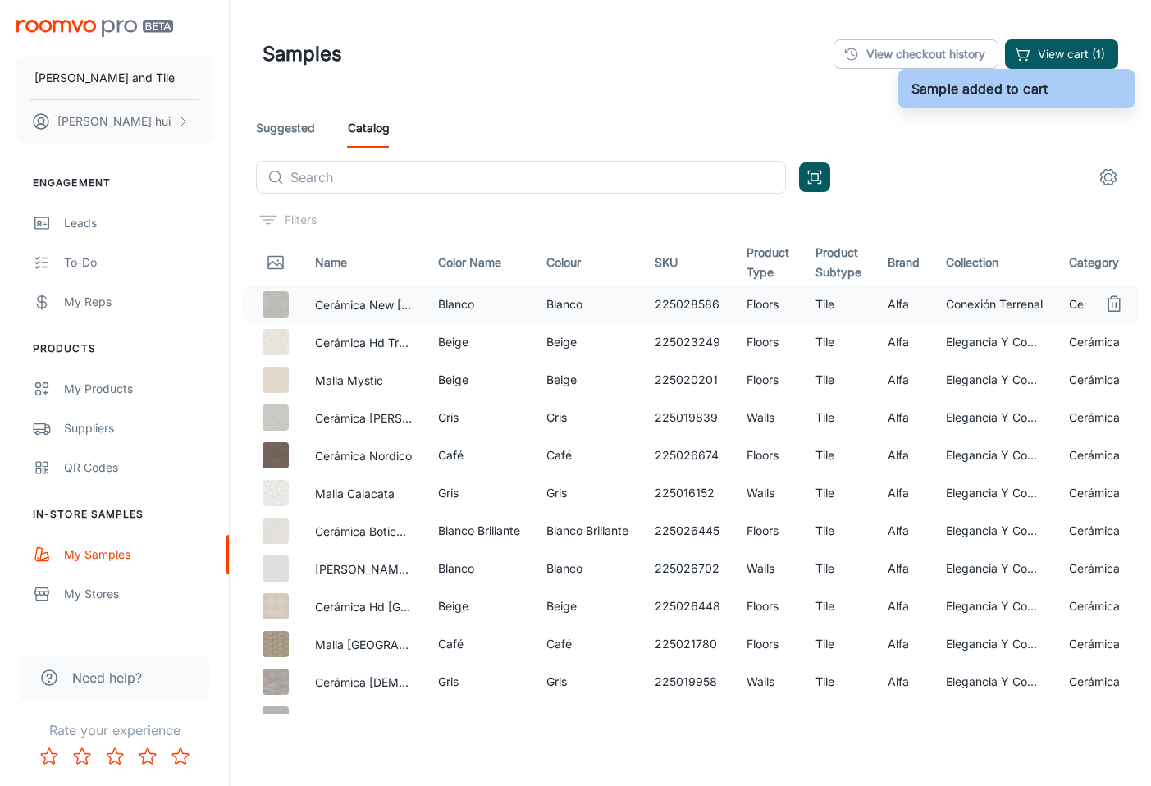
click at [1113, 303] on line "button" at bounding box center [1113, 305] width 0 height 5
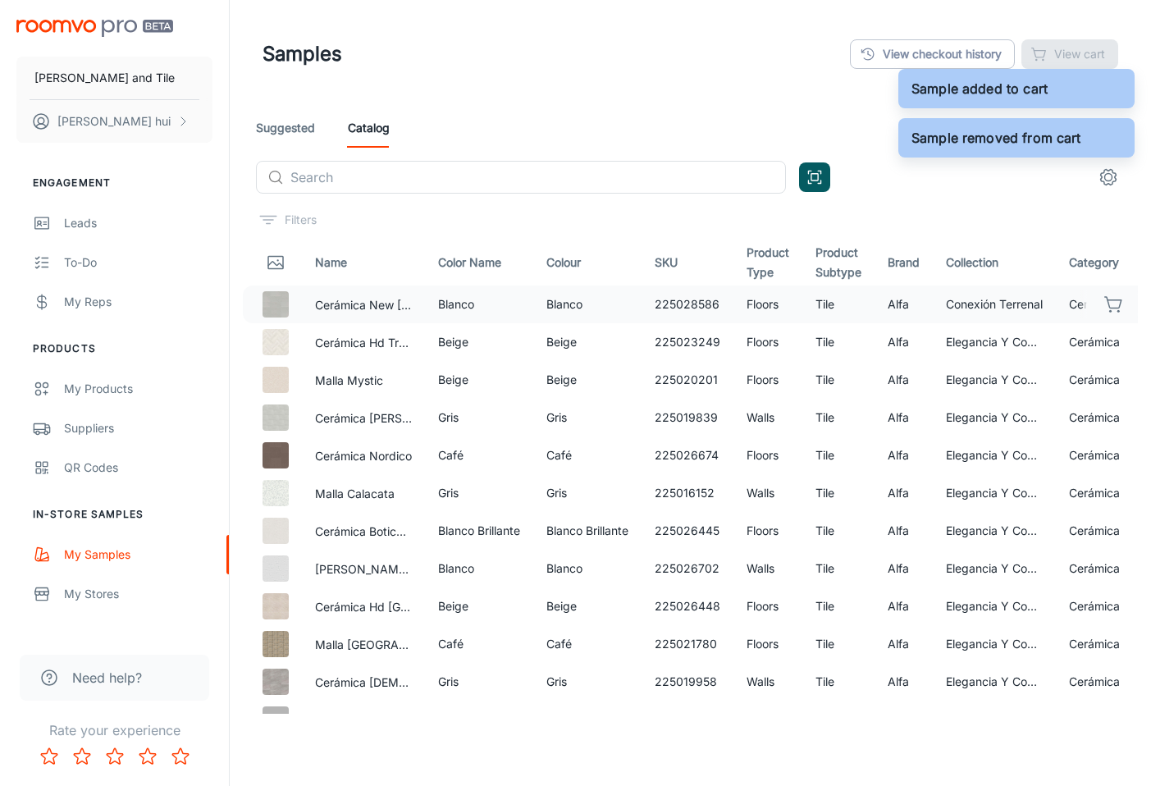
click at [642, 116] on div "Suggested Catalog" at bounding box center [690, 127] width 869 height 39
click at [524, 150] on div "Suggested Catalog ​ ​" at bounding box center [690, 157] width 895 height 98
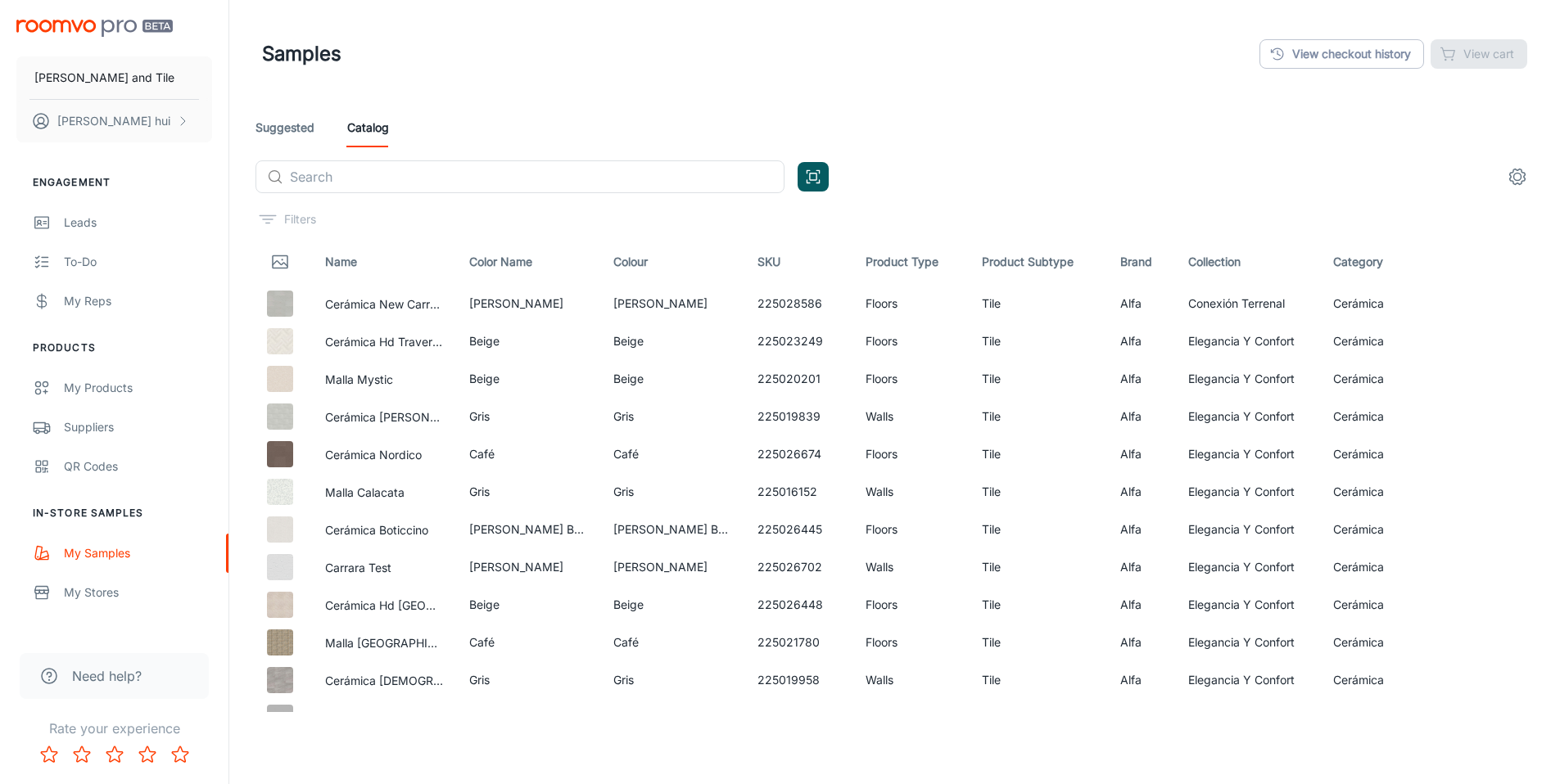
click at [1122, 134] on div "Suggested Catalog" at bounding box center [894, 127] width 1279 height 39
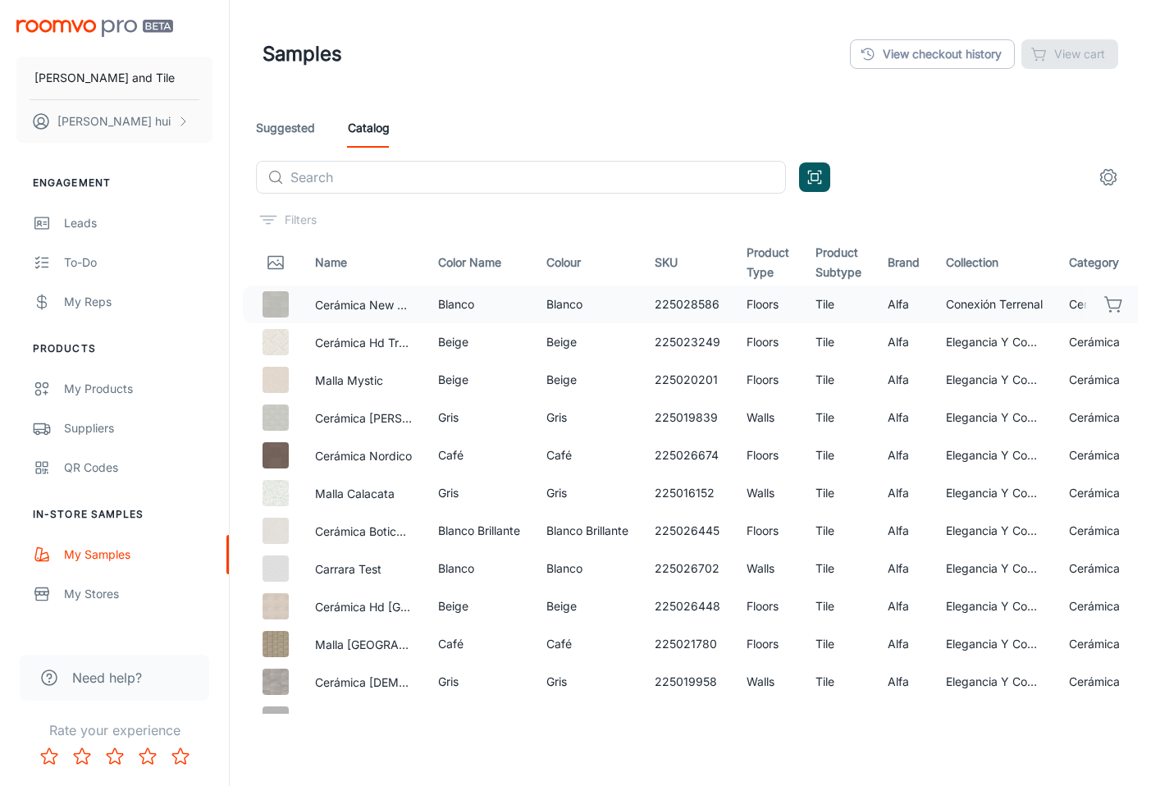
click at [1113, 304] on button "button" at bounding box center [1114, 304] width 28 height 28
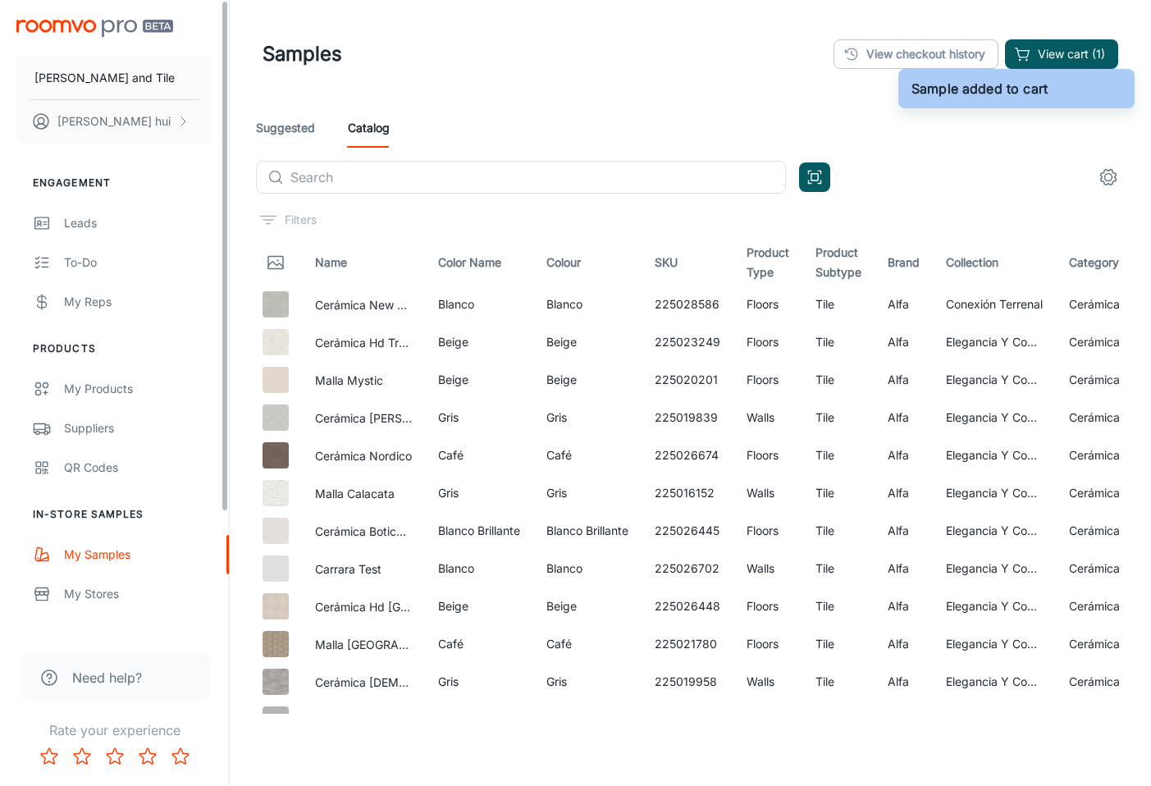
click at [84, 15] on div "[PERSON_NAME] and [PERSON_NAME]" at bounding box center [114, 78] width 229 height 156
click at [139, 72] on p "[PERSON_NAME] and Tile" at bounding box center [104, 78] width 140 height 18
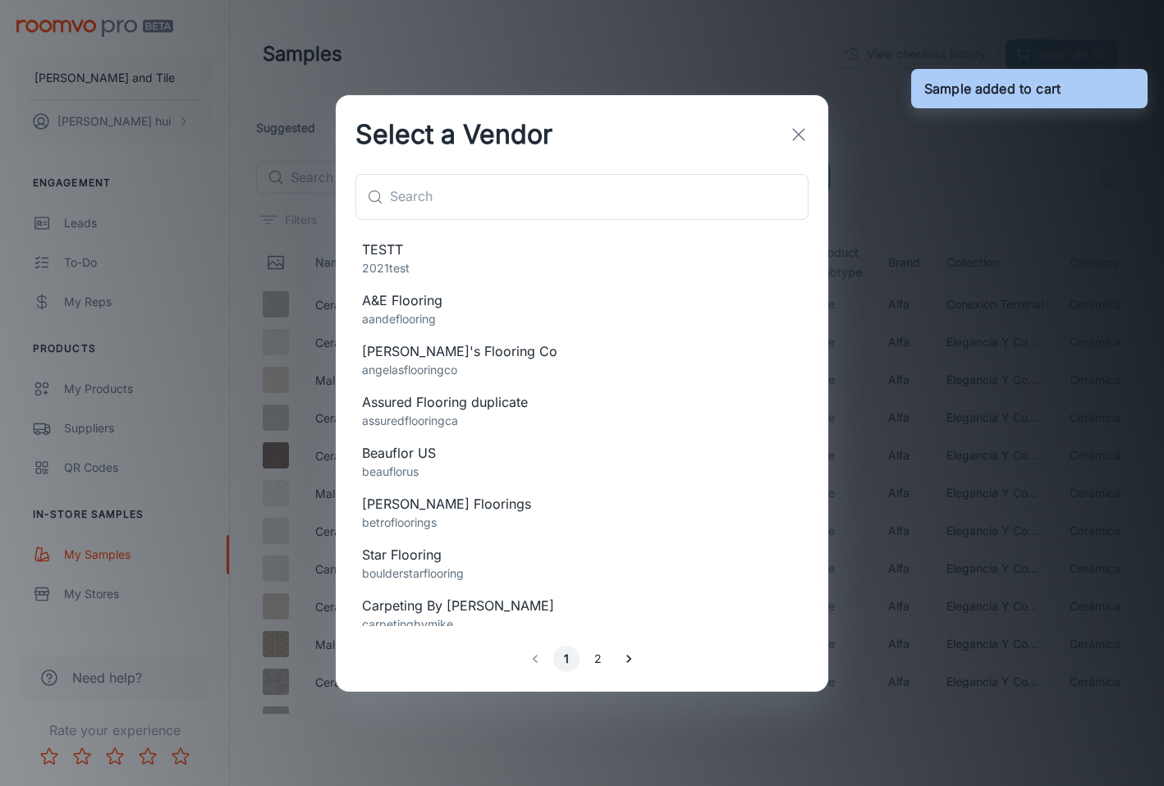
drag, startPoint x: 1030, startPoint y: 145, endPoint x: 1040, endPoint y: 127, distance: 20.6
click at [1030, 145] on div "Select a Vendor ​ ​ TESTT 2021test A&E Flooring aandeflooring [PERSON_NAME]'s F…" at bounding box center [582, 393] width 1164 height 786
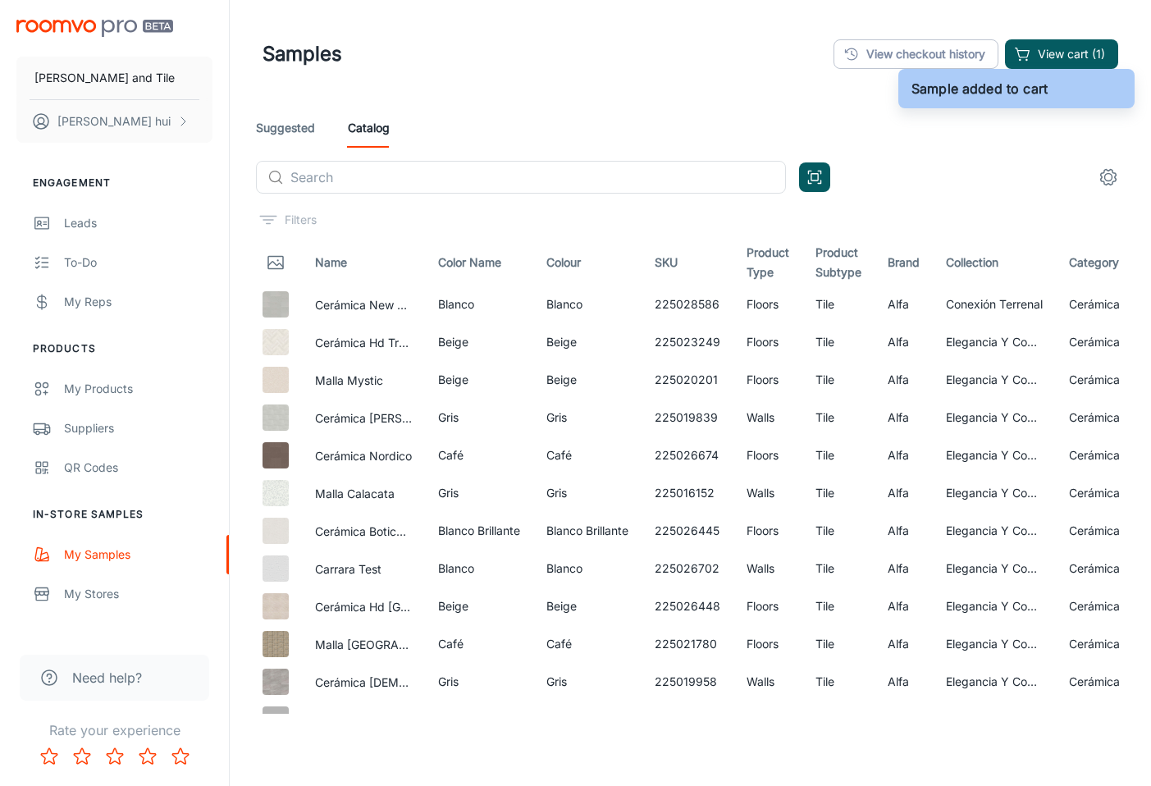
click at [1077, 66] on div "Sample added to cart" at bounding box center [1017, 88] width 236 height 49
click at [1080, 53] on button "View cart (1)" at bounding box center [1061, 54] width 113 height 30
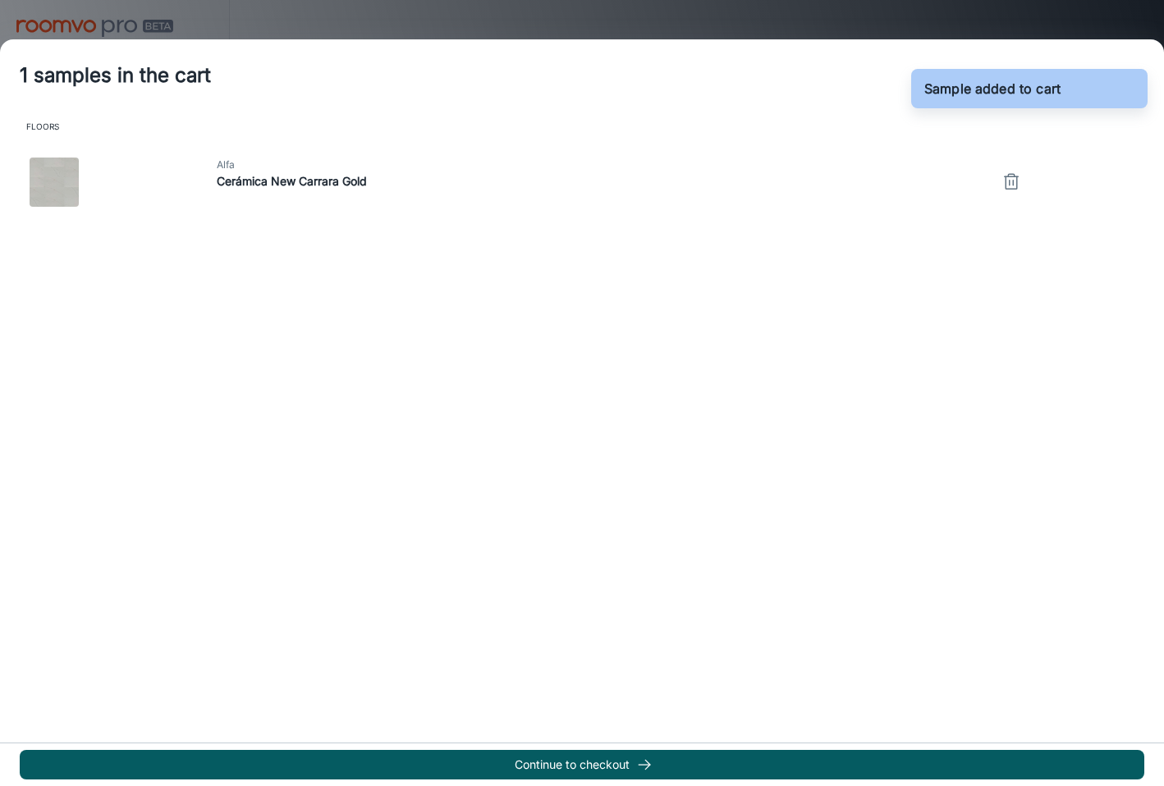
click at [1009, 170] on button "button" at bounding box center [1011, 182] width 33 height 33
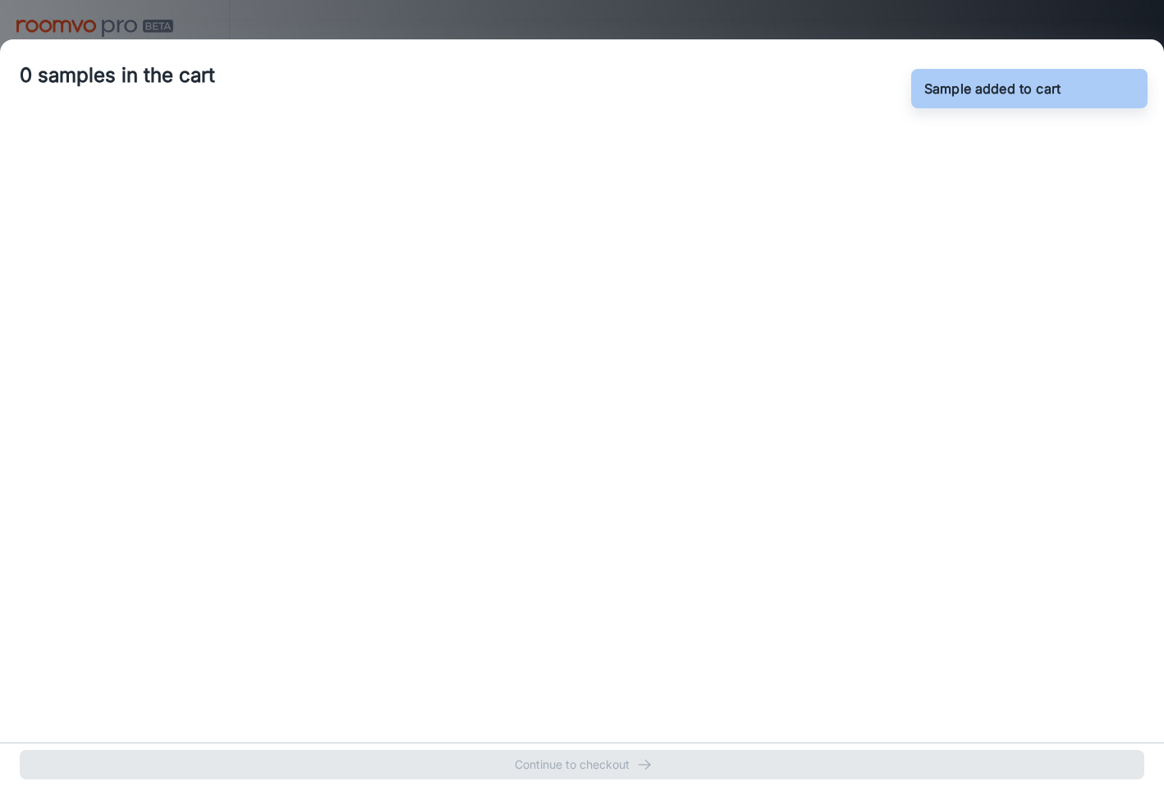
drag, startPoint x: 1105, startPoint y: 44, endPoint x: 1107, endPoint y: 32, distance: 12.4
click at [1105, 43] on div "0 samples in the cart" at bounding box center [582, 75] width 1164 height 72
click at [1107, 23] on div at bounding box center [582, 393] width 1164 height 786
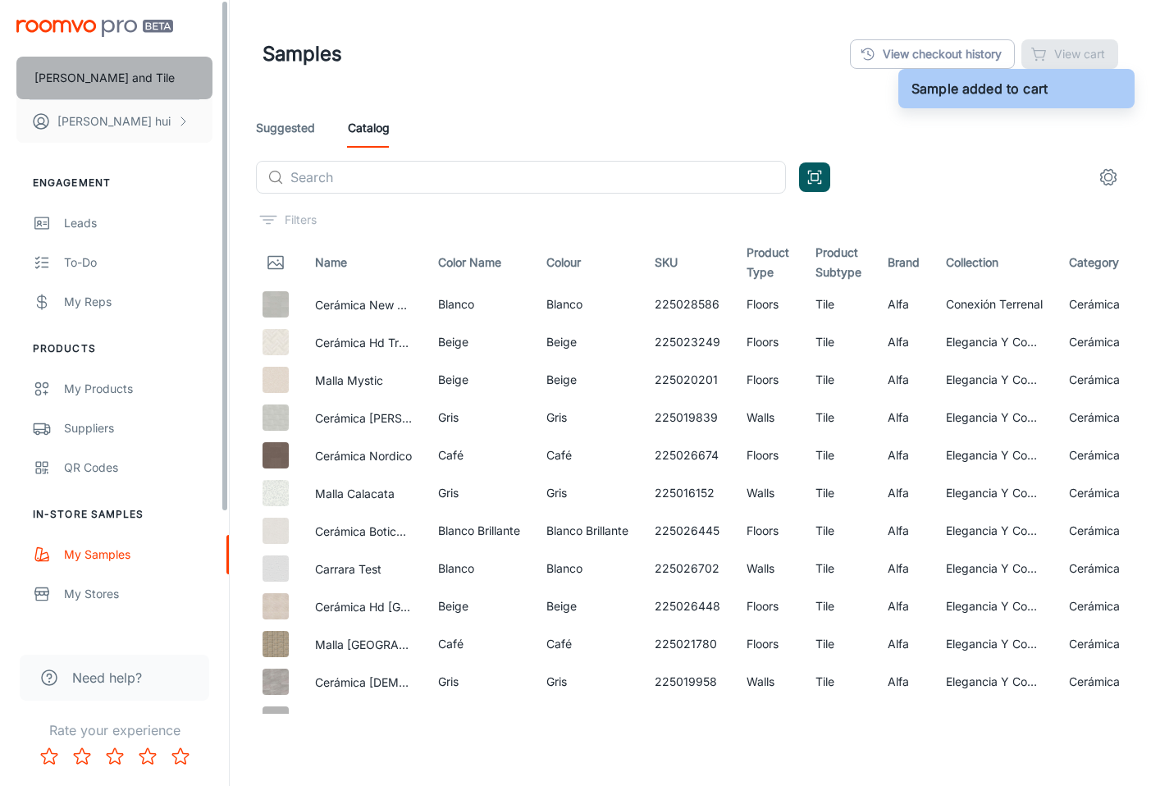
click at [73, 76] on p "[PERSON_NAME] and Tile" at bounding box center [104, 78] width 140 height 18
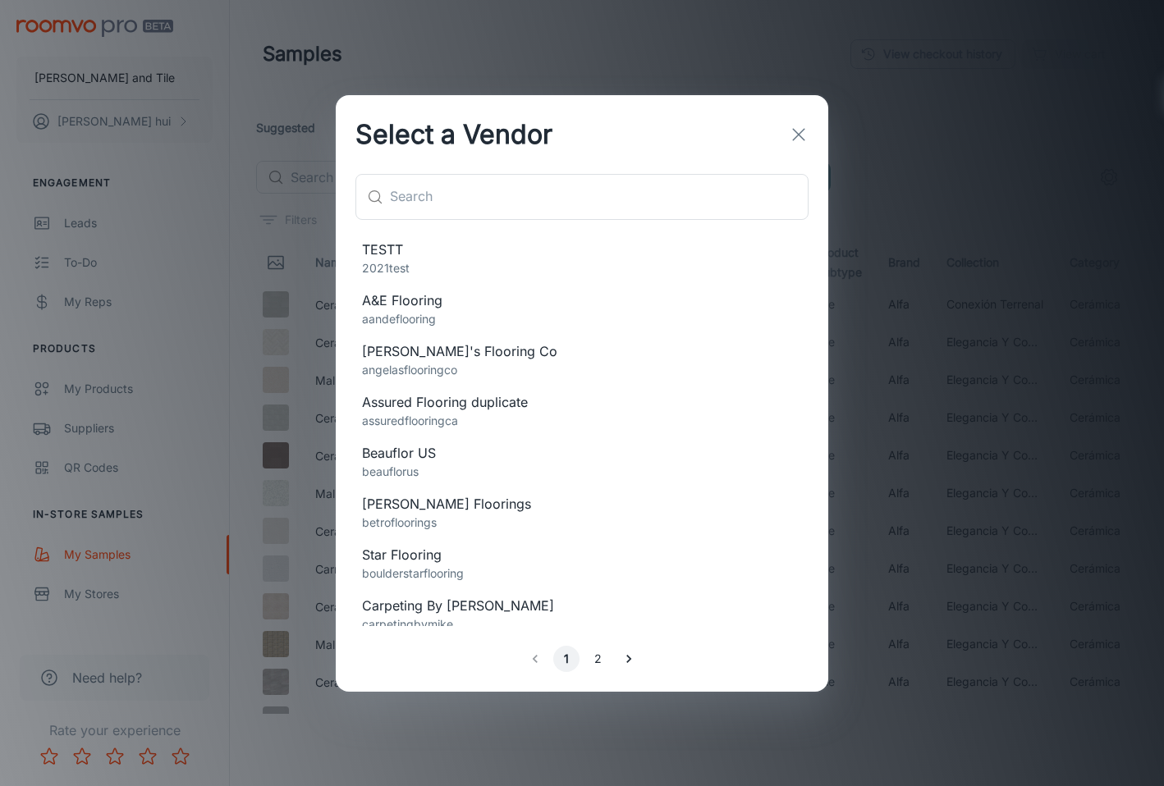
click at [510, 265] on p "2021test" at bounding box center [582, 268] width 440 height 18
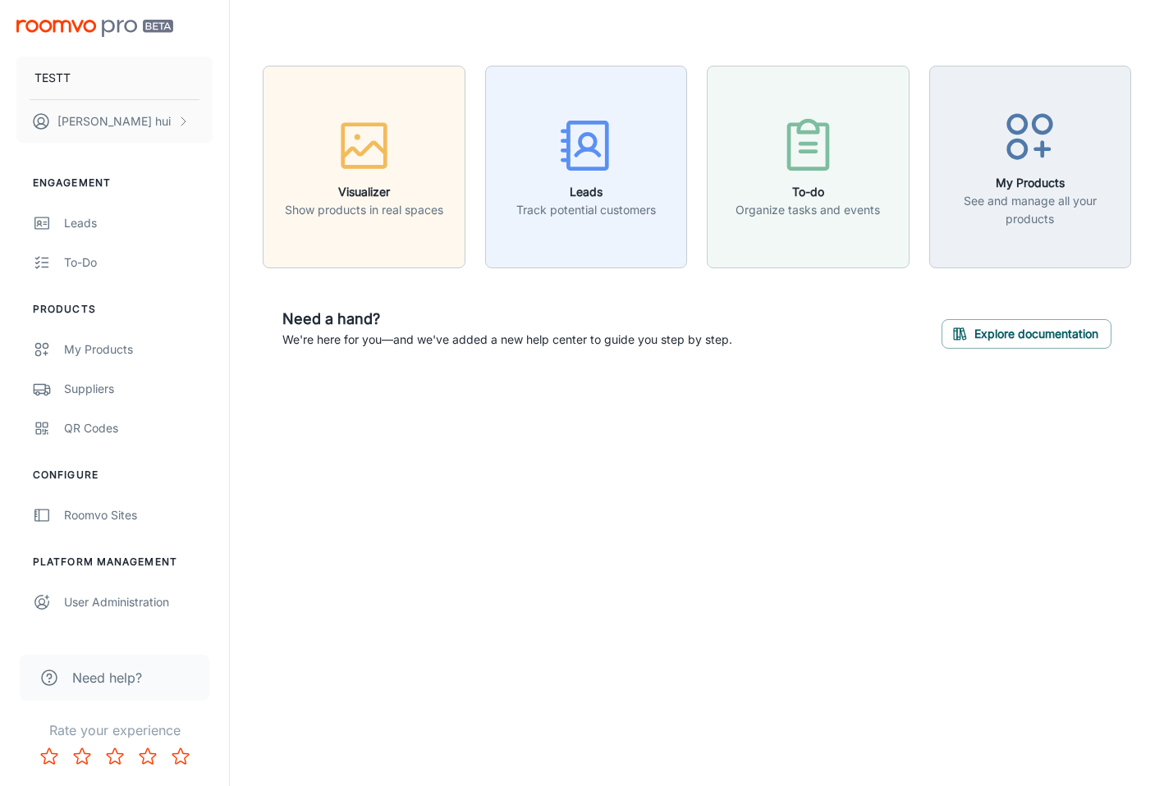
click at [919, 539] on div "TESTT Jeff hui Engagement Leads To-do Products My Products Suppliers QR Codes C…" at bounding box center [582, 393] width 1164 height 786
click at [82, 37] on div "TESTT Jeff hui" at bounding box center [114, 78] width 229 height 156
click at [88, 33] on img "scrollable content" at bounding box center [94, 28] width 157 height 17
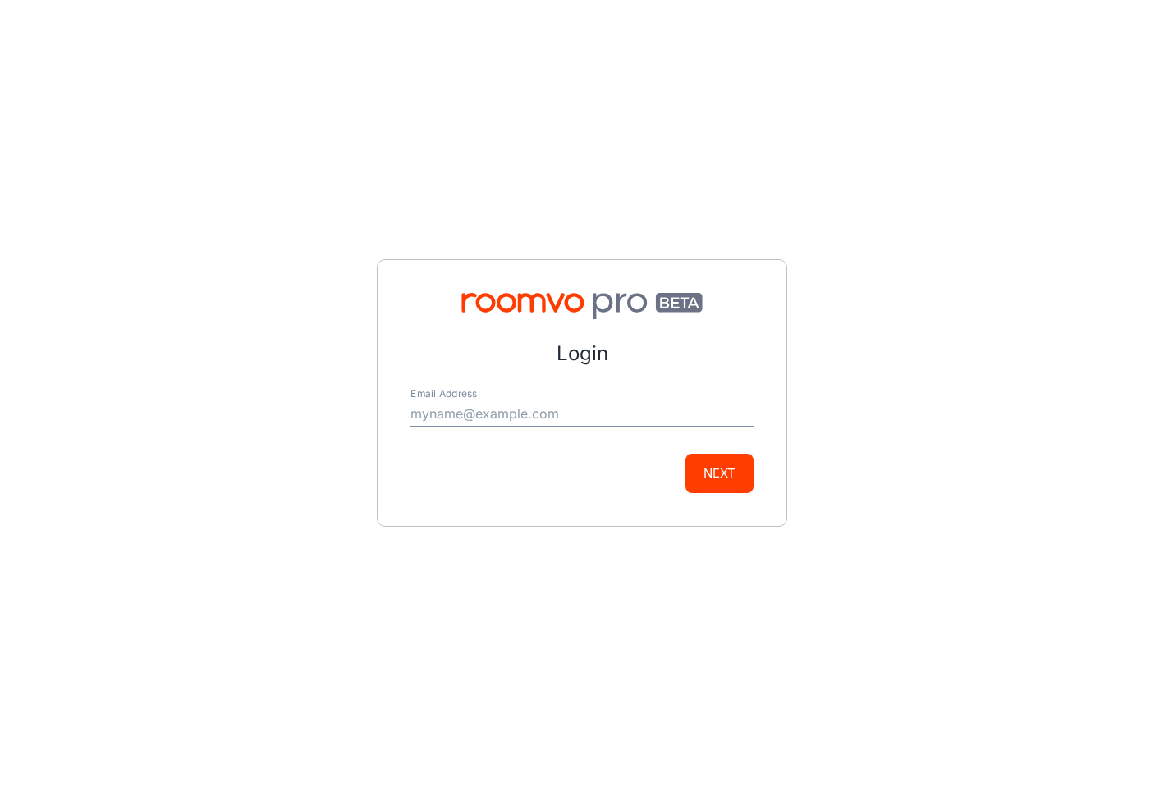
click at [590, 142] on div "Login Email Address Next" at bounding box center [582, 393] width 1164 height 786
click at [528, 400] on div "Email Address" at bounding box center [581, 407] width 343 height 39
click at [528, 401] on input "Email Address" at bounding box center [581, 414] width 343 height 26
type input "[EMAIL_ADDRESS][DOMAIN_NAME]"
click at [685, 454] on button "Next" at bounding box center [719, 473] width 68 height 39
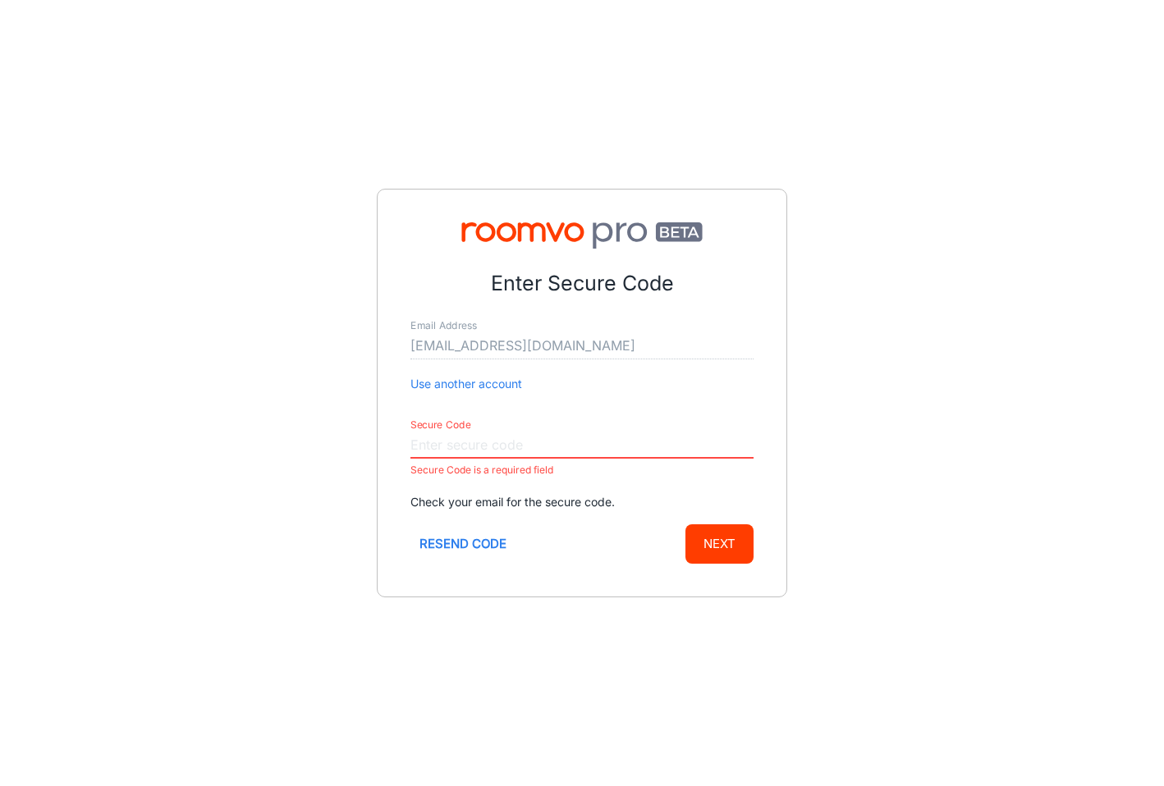
paste input "338728"
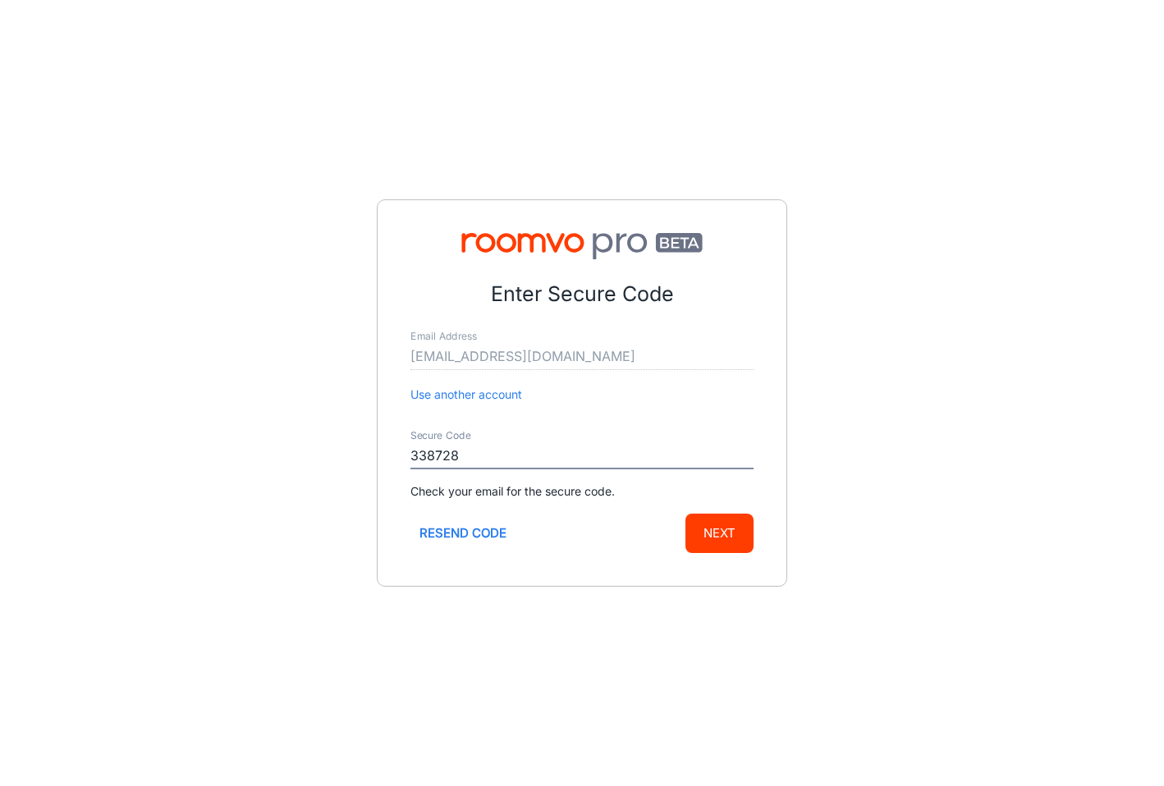
type input "338728"
click at [685, 514] on button "Next" at bounding box center [719, 533] width 68 height 39
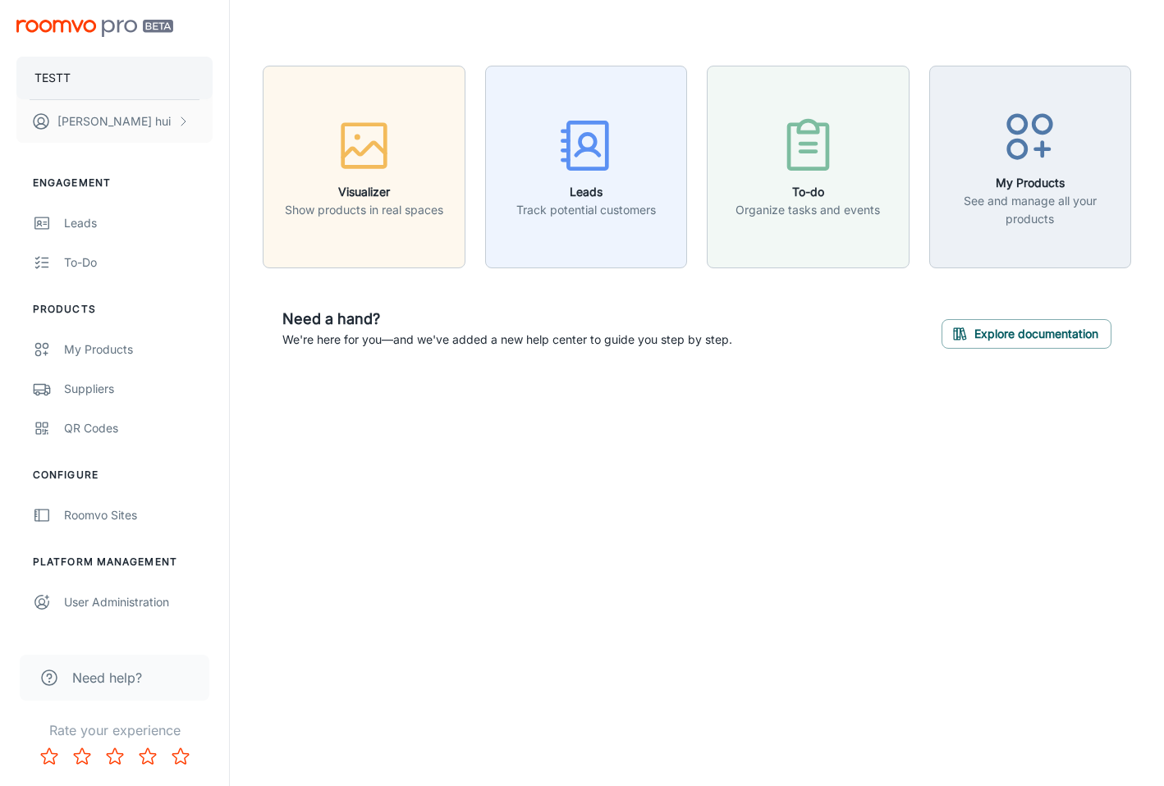
click at [171, 74] on button "TESTT" at bounding box center [114, 78] width 196 height 43
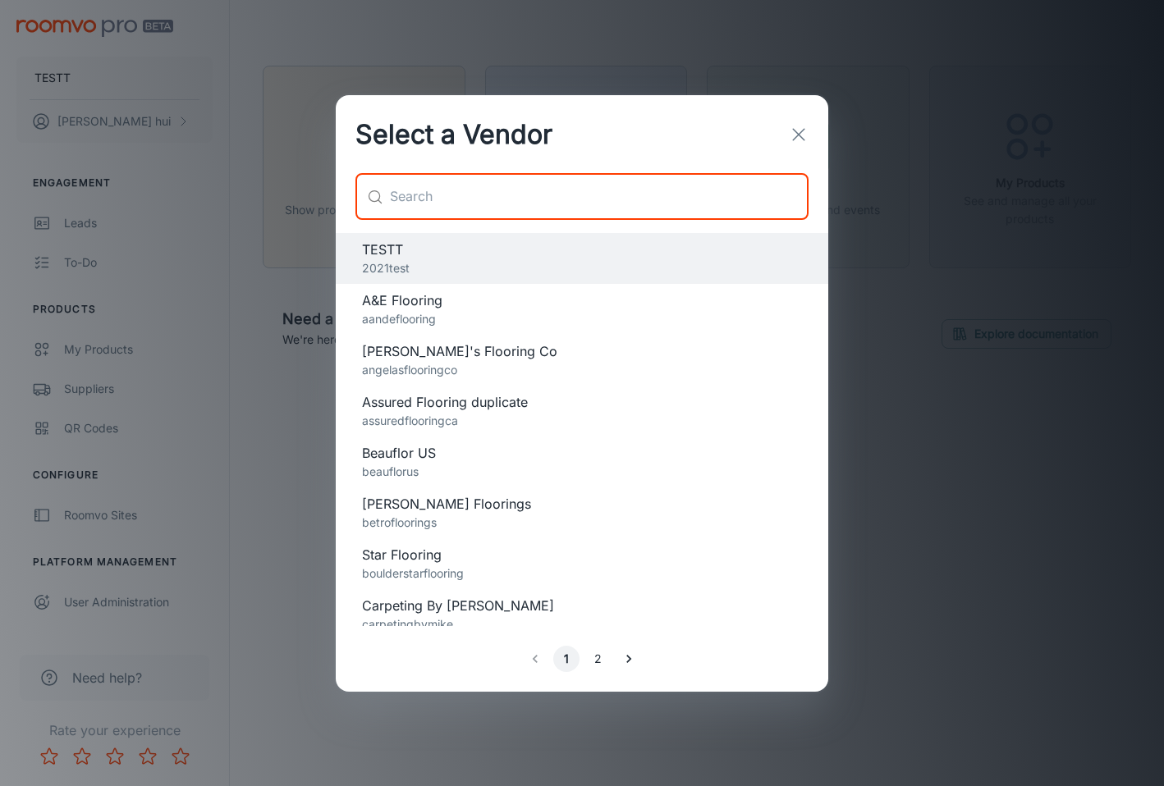
click at [632, 192] on input "text" at bounding box center [599, 197] width 418 height 46
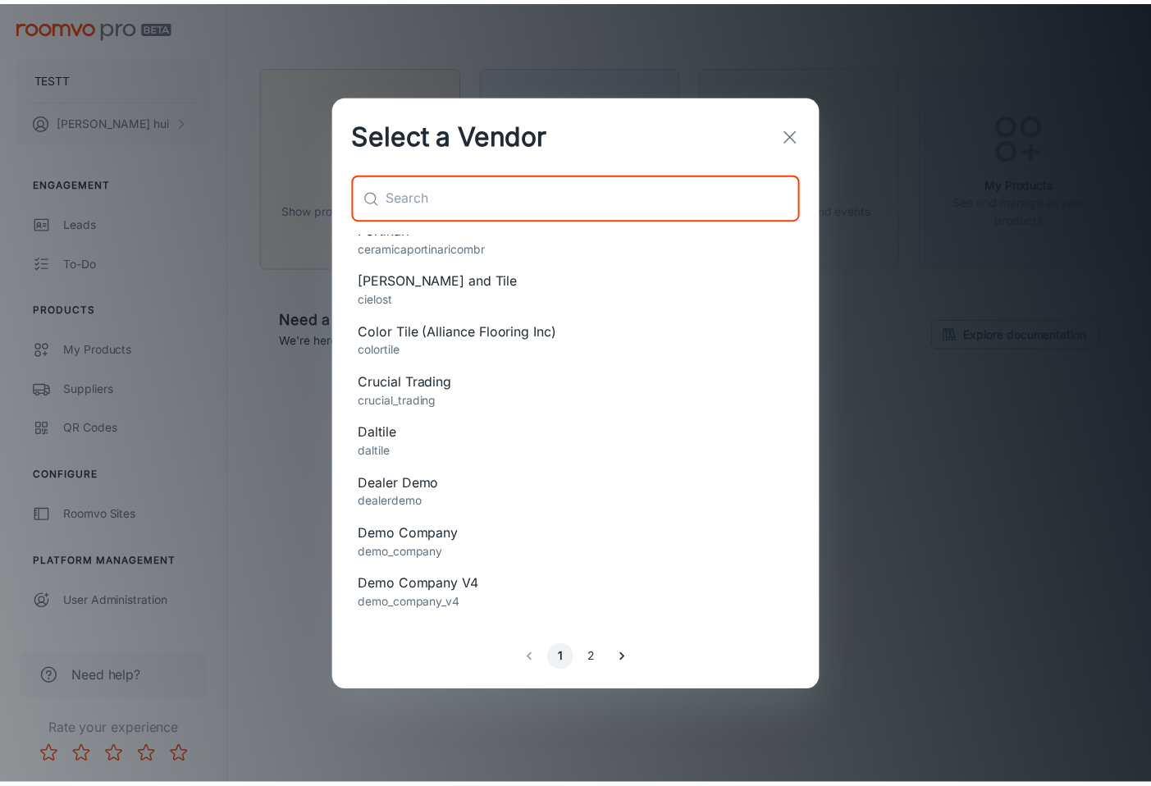
scroll to position [559, 0]
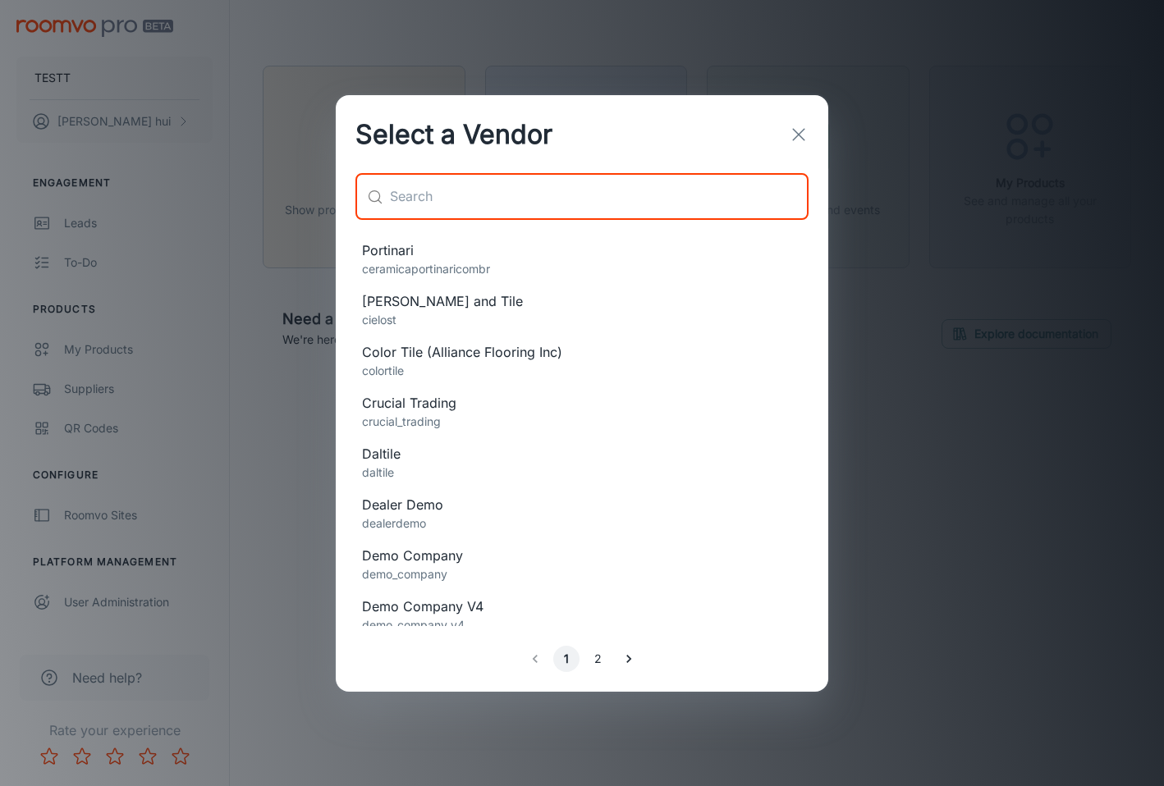
click at [622, 320] on p "cielost" at bounding box center [582, 320] width 440 height 18
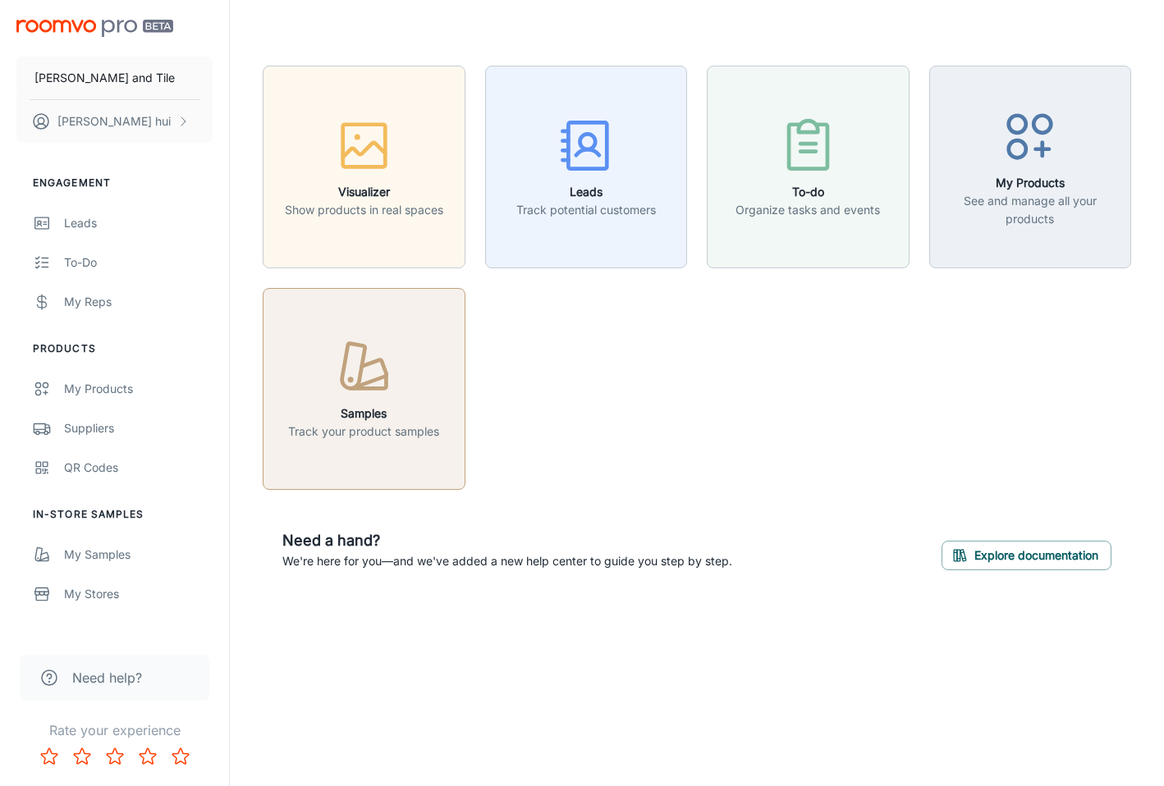
click at [342, 405] on h6 "Samples" at bounding box center [363, 414] width 151 height 18
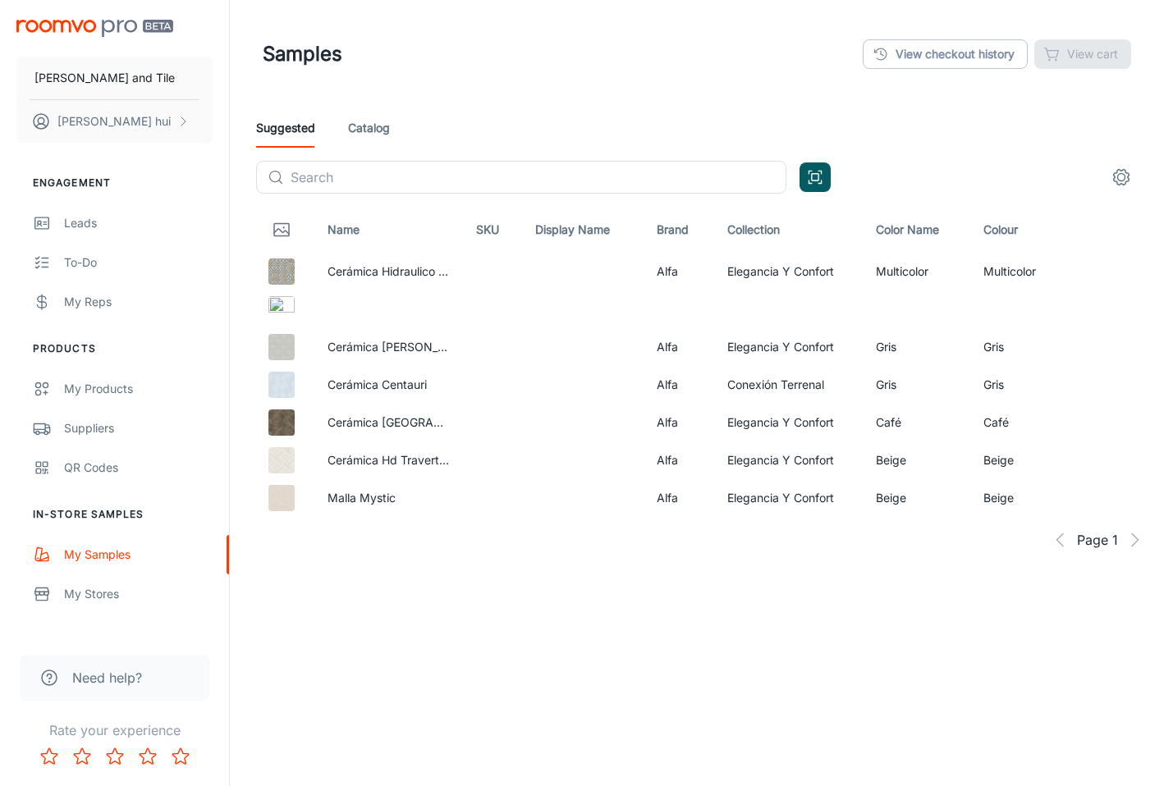
click at [370, 132] on link "Catalog" at bounding box center [369, 127] width 42 height 39
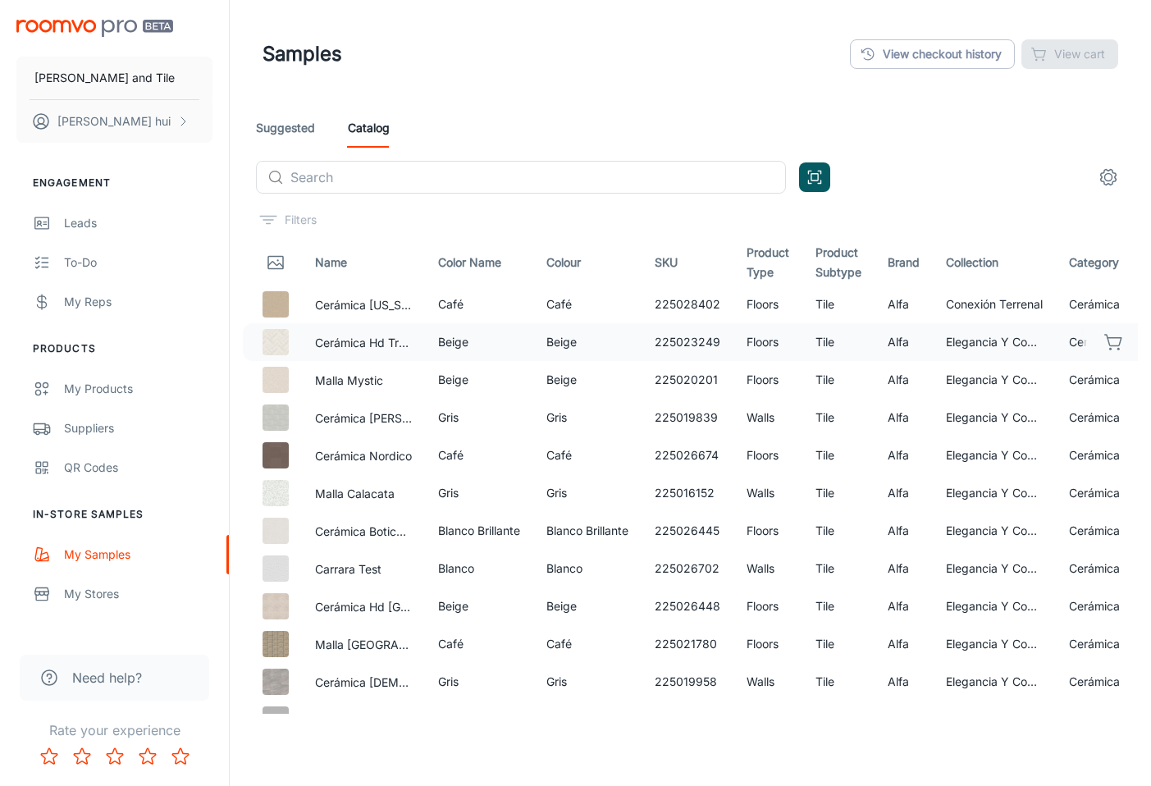
click at [1100, 330] on button "button" at bounding box center [1114, 342] width 28 height 28
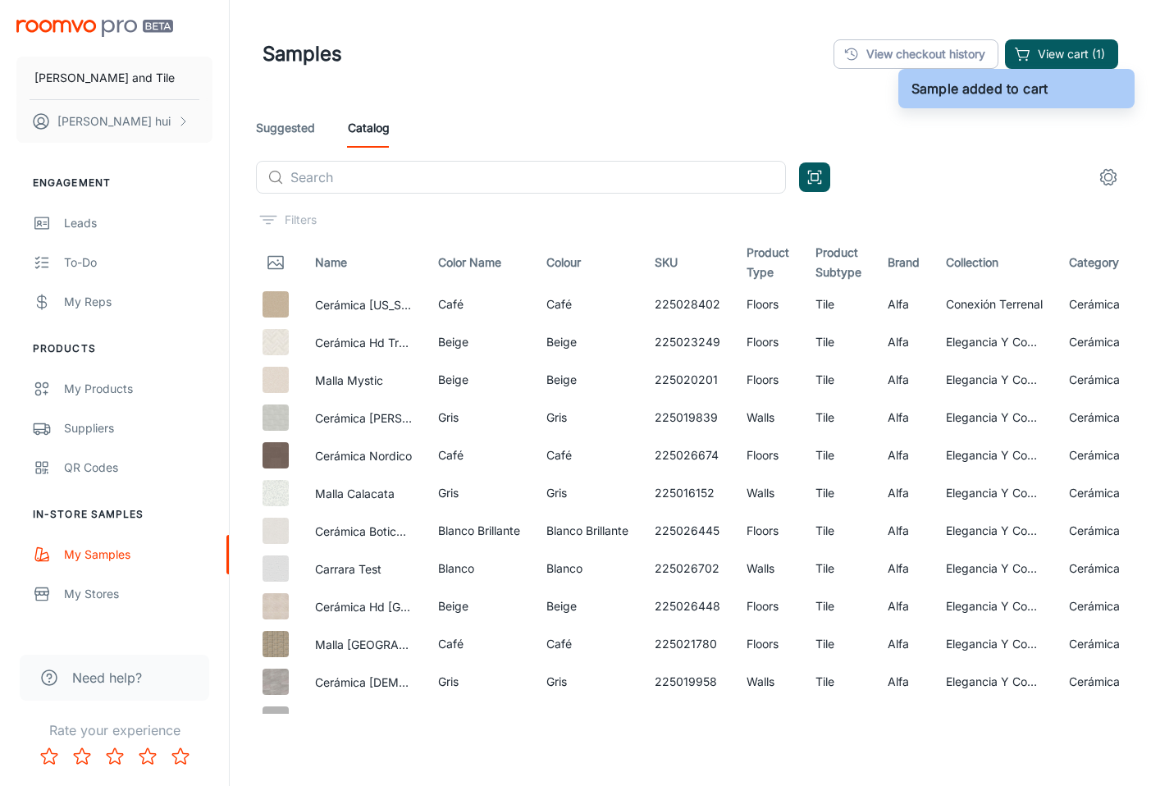
click at [989, 178] on div "​ ​" at bounding box center [690, 177] width 869 height 33
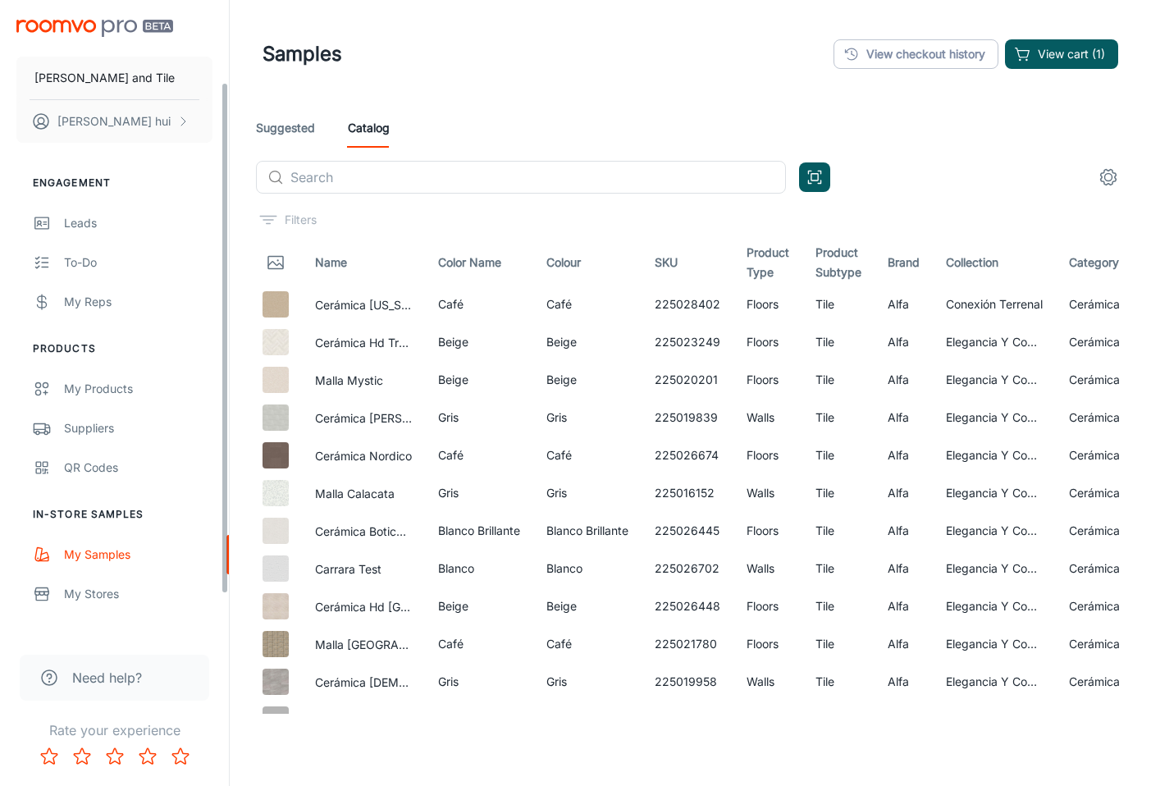
scroll to position [84, 0]
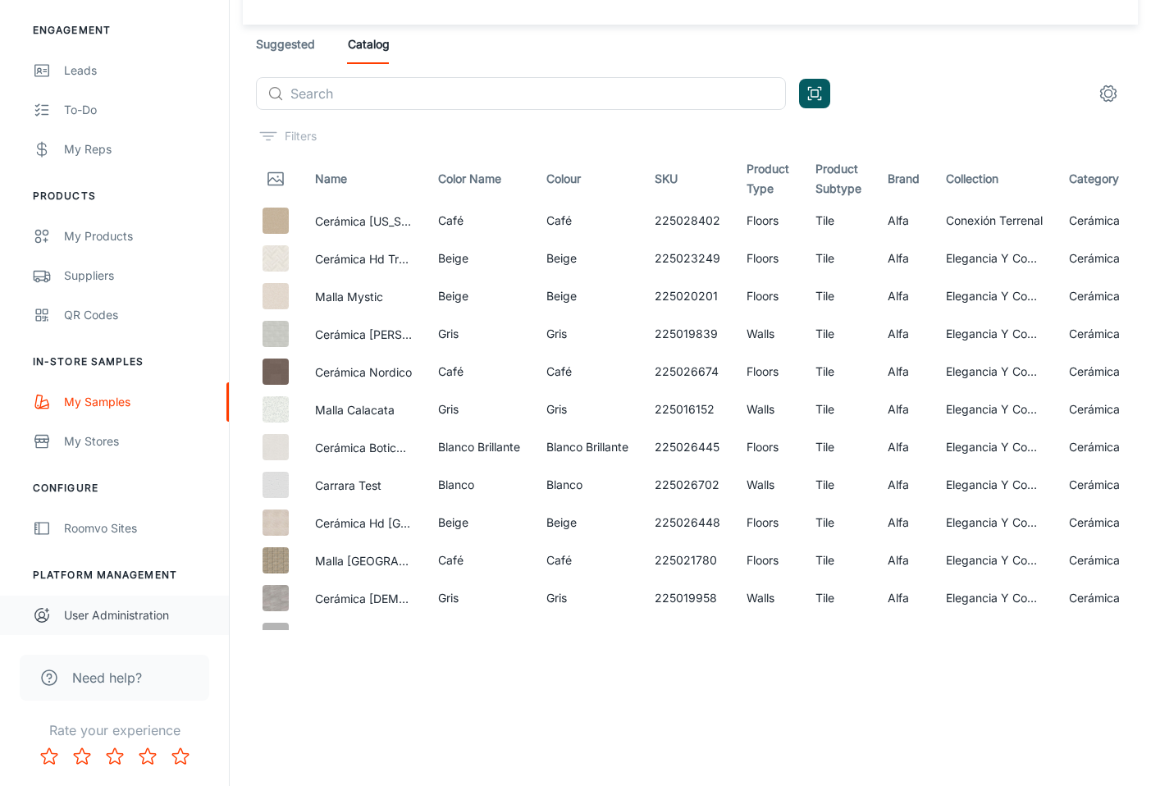
click at [106, 605] on link "User Administration" at bounding box center [114, 615] width 229 height 39
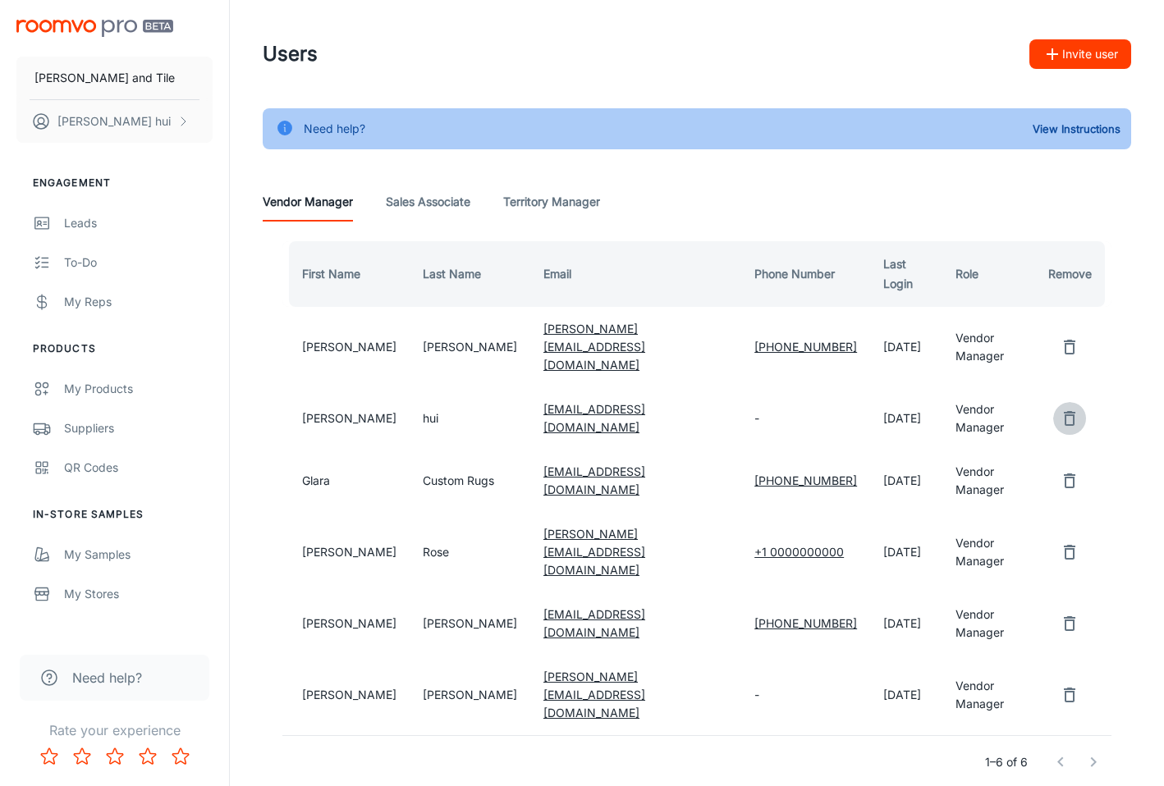
click at [1059, 409] on icon "remove user" at bounding box center [1069, 419] width 20 height 20
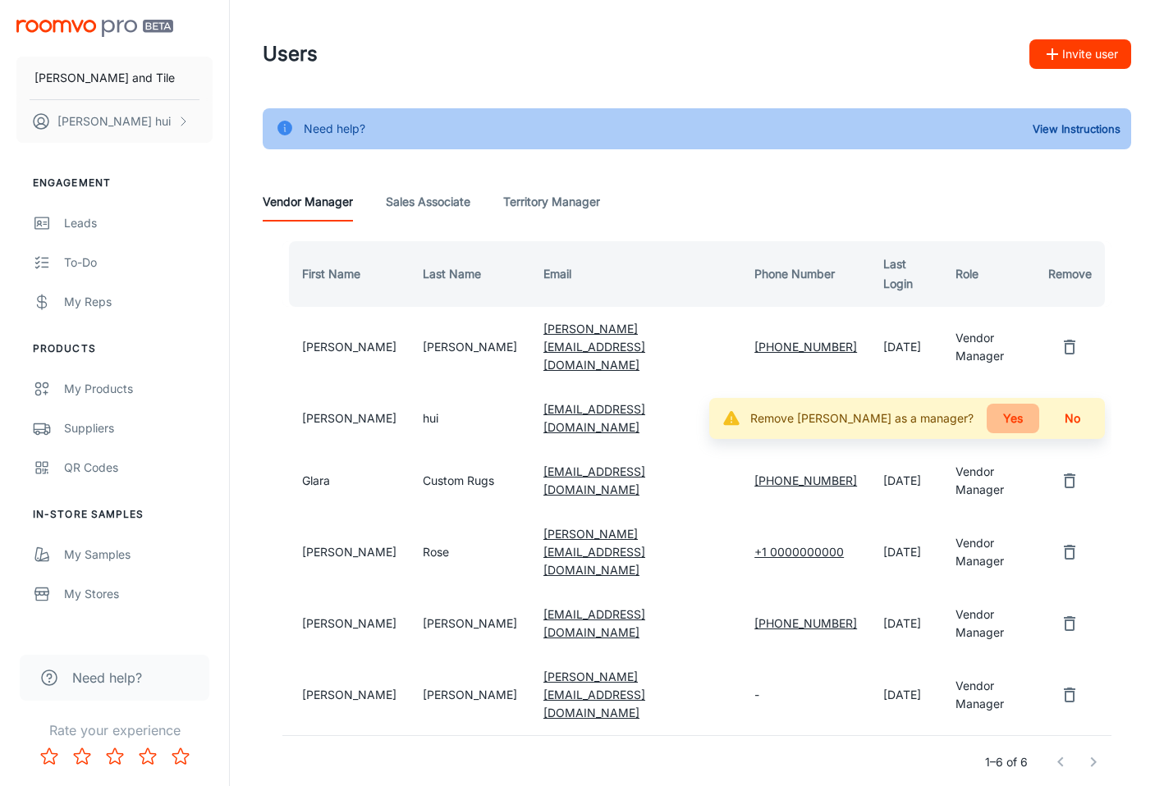
click at [1021, 404] on button "Yes" at bounding box center [1012, 419] width 53 height 30
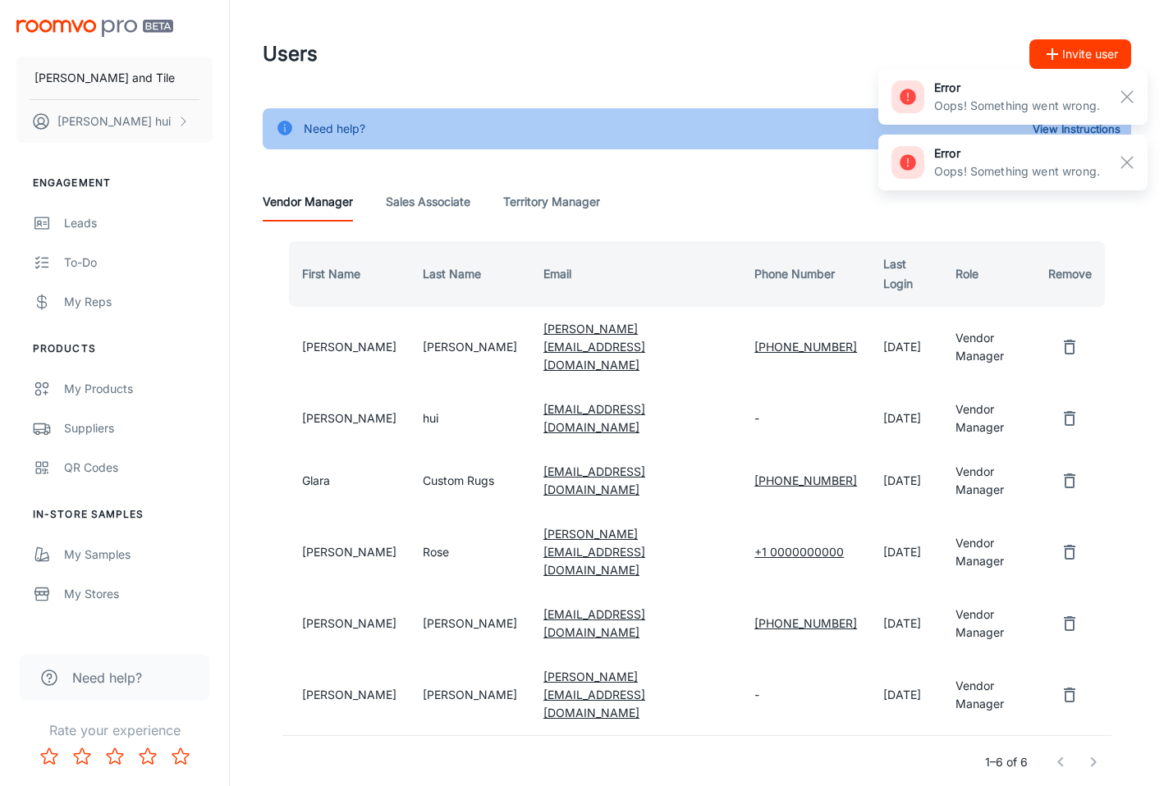
click at [447, 722] on div "Users Invite user Need help? View Instructions Vendor Manager Sales Associate T…" at bounding box center [697, 437] width 934 height 874
drag, startPoint x: 446, startPoint y: 722, endPoint x: 461, endPoint y: 719, distance: 15.1
click at [446, 722] on div "Users Invite user Need help? View Instructions Vendor Manager Sales Associate T…" at bounding box center [697, 437] width 934 height 874
